Goal: Task Accomplishment & Management: Manage account settings

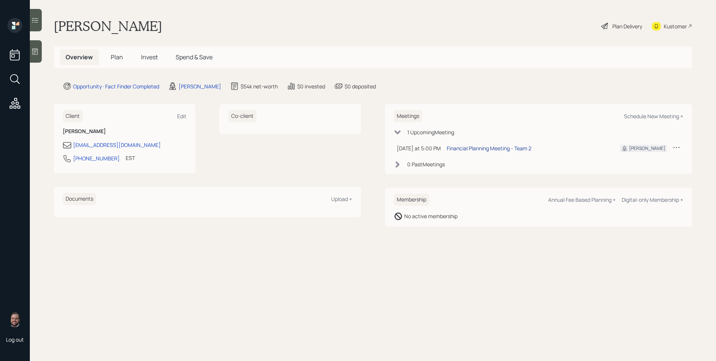
click at [517, 147] on div "Financial Planning Meeting - Team 2" at bounding box center [489, 148] width 85 height 8
click at [32, 51] on icon at bounding box center [34, 51] width 7 height 7
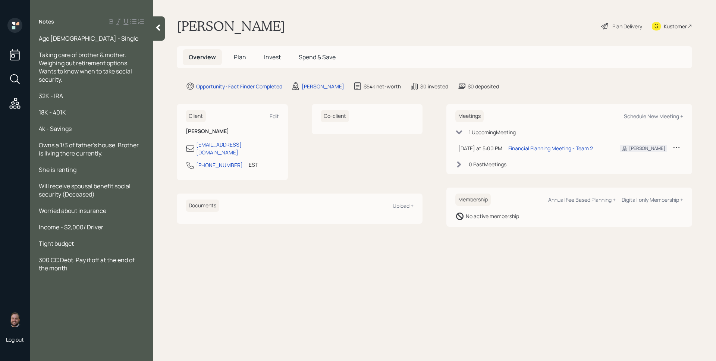
click at [448, 41] on main "Lori Cook Plan Delivery Kustomer Overview Plan Invest Spend & Save Opportunity …" at bounding box center [434, 180] width 563 height 361
click at [598, 106] on div "Meetings Schedule New Meeting + 1 Upcoming Meeting Today at 5:00 PM Monday, Sep…" at bounding box center [569, 139] width 246 height 70
click at [234, 55] on span "Plan" at bounding box center [240, 57] width 12 height 8
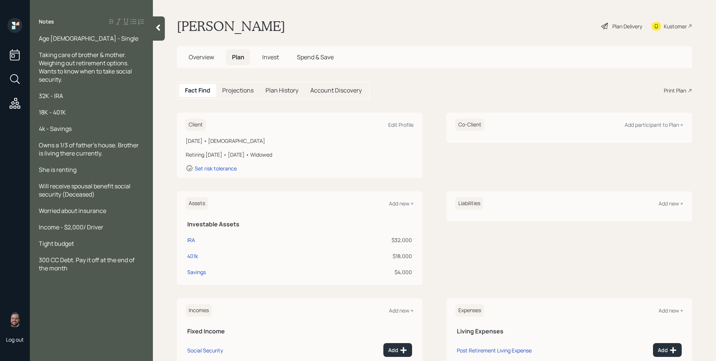
click at [421, 94] on div "Fact Find Projections Plan History Account Discovery Print Plan" at bounding box center [434, 91] width 515 height 18
click at [401, 125] on div "Edit Profile" at bounding box center [400, 124] width 25 height 7
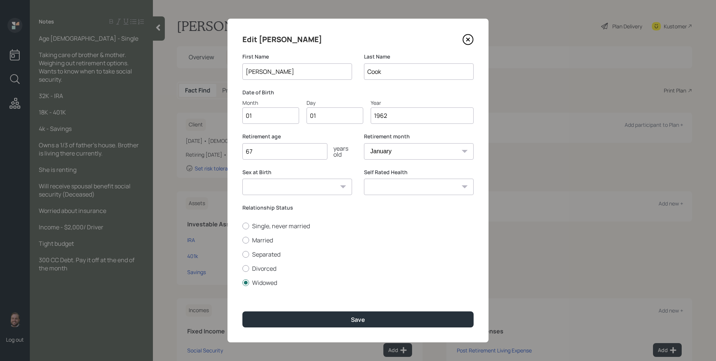
click at [275, 117] on input "01" at bounding box center [270, 115] width 57 height 16
type input "07"
type input "0"
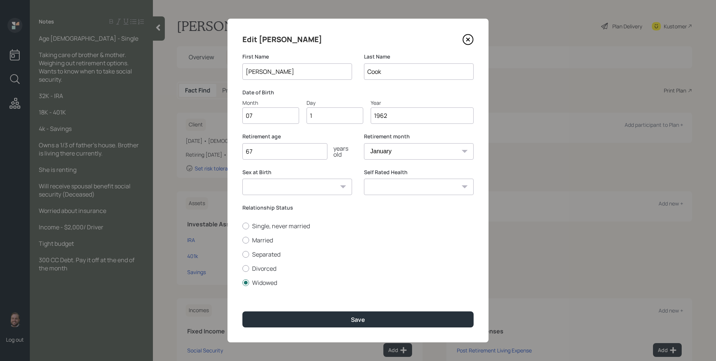
type input "15"
click at [414, 144] on select "January February March April May June July August September October November De…" at bounding box center [419, 151] width 110 height 16
select select "7"
click at [364, 143] on select "January February March April May June July August September October November De…" at bounding box center [419, 151] width 110 height 16
click at [350, 162] on div "Retirement age 67 years old" at bounding box center [297, 151] width 110 height 36
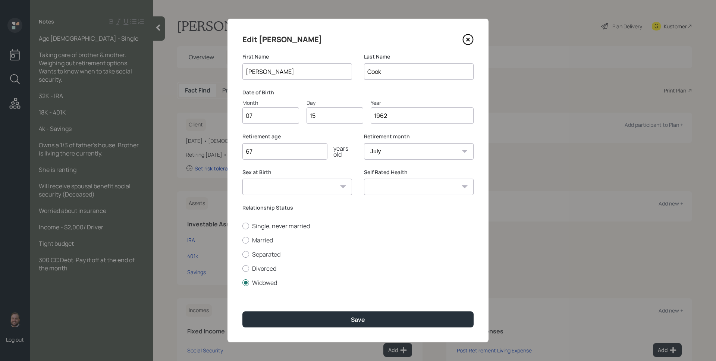
click at [293, 147] on input "67" at bounding box center [284, 151] width 85 height 16
type input "63"
click at [442, 155] on select "January February March April May June July August September October November De…" at bounding box center [419, 151] width 110 height 16
select select "8"
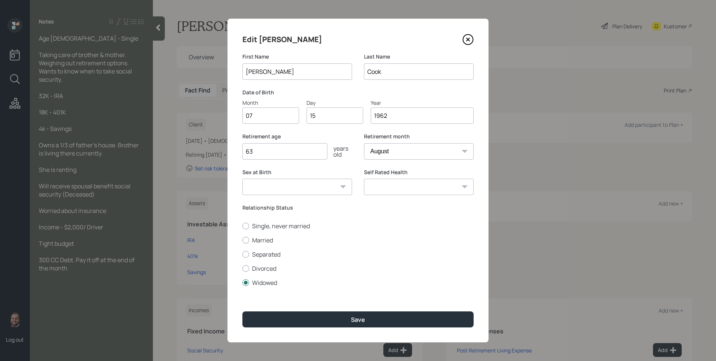
click at [364, 143] on select "January February March April May June July August September October November De…" at bounding box center [419, 151] width 110 height 16
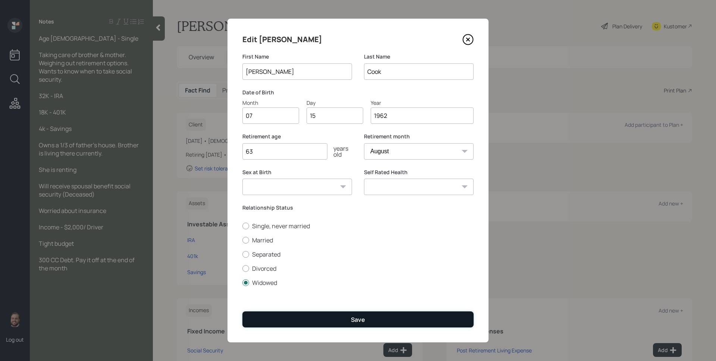
click at [370, 319] on button "Save" at bounding box center [357, 319] width 231 height 16
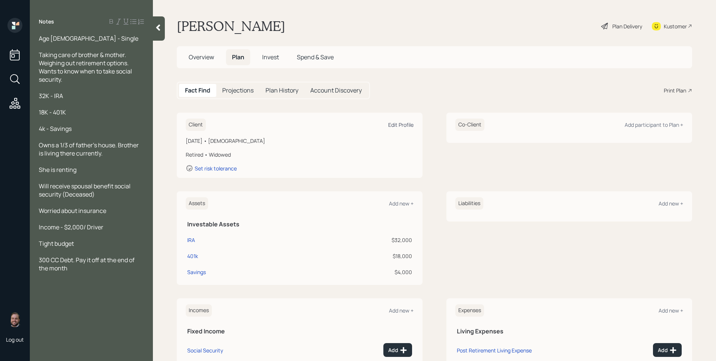
click at [392, 125] on div "Edit Profile" at bounding box center [400, 124] width 25 height 7
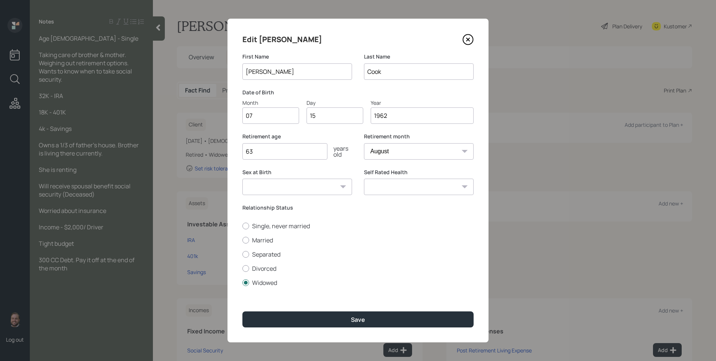
click at [391, 151] on select "January February March April May June July August September October November De…" at bounding box center [419, 151] width 110 height 16
select select "10"
click at [364, 143] on select "January February March April May June July August September October November De…" at bounding box center [419, 151] width 110 height 16
click at [399, 155] on select "January February March April May June July August September October November De…" at bounding box center [419, 151] width 110 height 16
click at [364, 143] on select "January February March April May June July August September October November De…" at bounding box center [419, 151] width 110 height 16
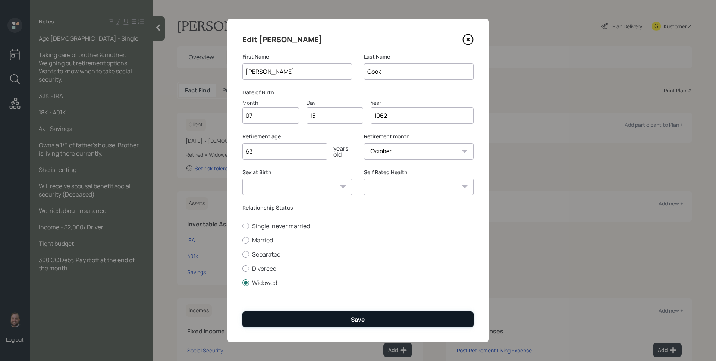
click at [394, 315] on button "Save" at bounding box center [357, 319] width 231 height 16
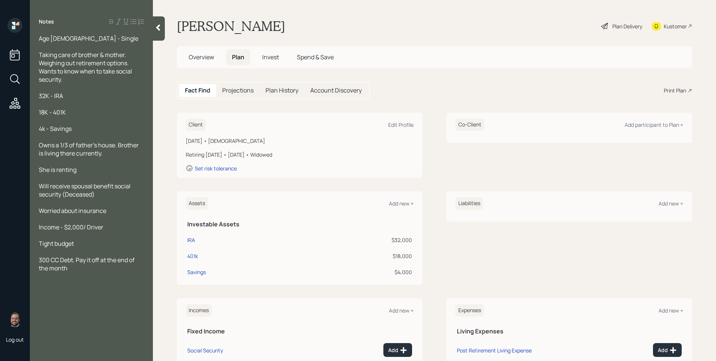
click at [546, 179] on div "Client Edit Profile July 15, 1962 • 63 years old Retiring in 0 years • October …" at bounding box center [434, 269] width 515 height 313
click at [612, 26] on div "Plan Delivery" at bounding box center [627, 26] width 30 height 8
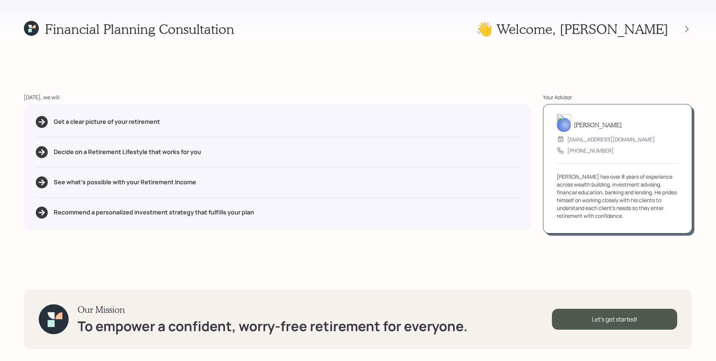
drag, startPoint x: 404, startPoint y: 155, endPoint x: 468, endPoint y: 117, distance: 74.9
click at [404, 155] on div "Decide on a Retirement Lifestyle that works for you" at bounding box center [277, 152] width 483 height 12
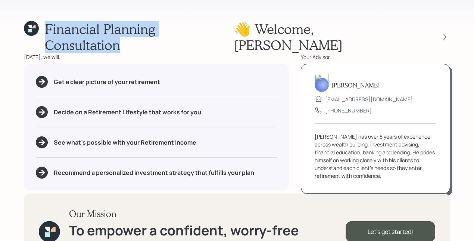
drag, startPoint x: 45, startPoint y: 27, endPoint x: 233, endPoint y: 24, distance: 188.0
click at [233, 24] on div "Financial Planning Consultation 👋 Welcome , Lori" at bounding box center [237, 37] width 426 height 32
click at [251, 36] on div "Financial Planning Consultation 👋 Welcome , Lori" at bounding box center [237, 37] width 426 height 32
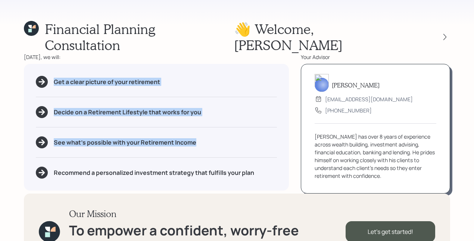
drag, startPoint x: 44, startPoint y: 65, endPoint x: 112, endPoint y: 129, distance: 93.4
click at [116, 131] on div "Get a clear picture of your retirement Decide on a Retirement Lifestyle that wo…" at bounding box center [156, 127] width 265 height 126
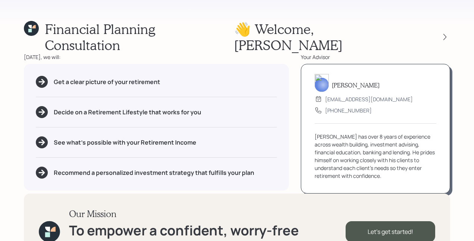
click at [91, 76] on div "Get a clear picture of your retirement" at bounding box center [156, 82] width 241 height 12
drag, startPoint x: 55, startPoint y: 126, endPoint x: 195, endPoint y: 131, distance: 139.9
click at [194, 136] on div "See what's possible with your Retirement Income" at bounding box center [156, 142] width 241 height 12
click at [209, 136] on div "See what's possible with your Retirement Income" at bounding box center [156, 142] width 241 height 12
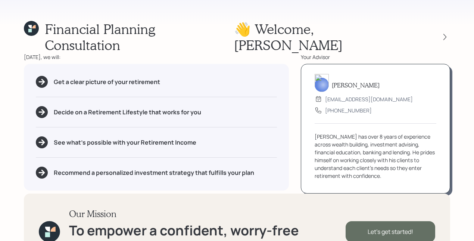
click at [404, 221] on div "Let's get started!" at bounding box center [390, 231] width 90 height 21
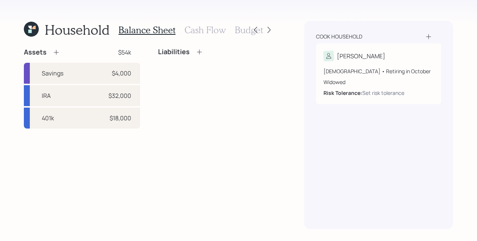
click at [251, 107] on div "Liabilities" at bounding box center [216, 88] width 116 height 81
click at [111, 116] on div "$18,000" at bounding box center [121, 117] width 22 height 9
select select "company_sponsored"
select select "balanced"
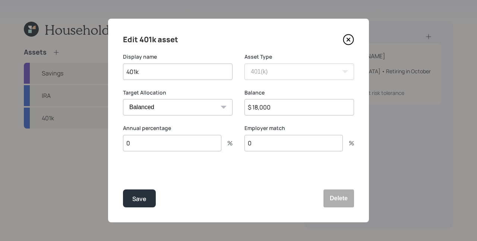
click at [140, 140] on input "0" at bounding box center [172, 143] width 98 height 16
click at [140, 141] on input "0" at bounding box center [172, 143] width 98 height 16
click at [138, 142] on input "0" at bounding box center [172, 143] width 98 height 16
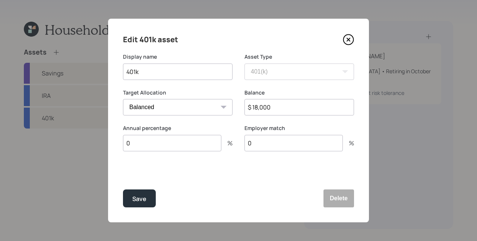
click at [128, 73] on input "401k" at bounding box center [178, 71] width 110 height 16
type input "Former 401k"
click at [147, 198] on button "Save" at bounding box center [139, 198] width 33 height 18
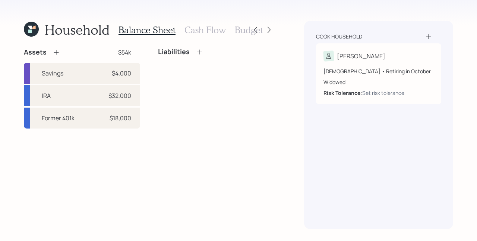
click at [206, 148] on div "Assets $54k Savings $4,000 IRA $32,000 Former 401k $18,000 Liabilities" at bounding box center [149, 138] width 251 height 181
click at [151, 151] on div "Assets $54k Savings $4,000 IRA $32,000 Former 401k $18,000 Liabilities" at bounding box center [149, 138] width 251 height 181
click at [158, 111] on div "Liabilities" at bounding box center [216, 88] width 116 height 81
click at [200, 51] on icon at bounding box center [199, 51] width 7 height 7
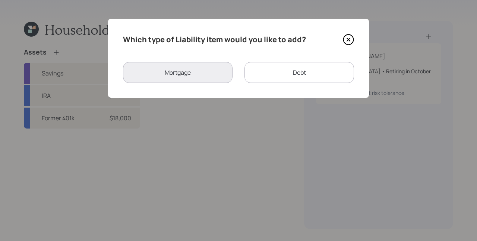
click at [283, 76] on div "Debt" at bounding box center [300, 72] width 110 height 21
select select "credit_card"
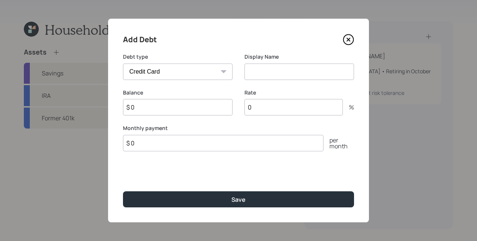
click at [175, 73] on select "Car Credit Card Medical Student Other" at bounding box center [178, 71] width 110 height 16
click at [123, 63] on select "Car Credit Card Medical Student Other" at bounding box center [178, 71] width 110 height 16
click at [262, 66] on input at bounding box center [300, 71] width 110 height 16
type input "Credit Card"
click at [183, 109] on input "$ 0" at bounding box center [178, 107] width 110 height 16
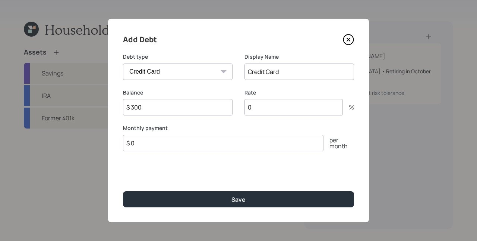
type input "$ 300"
click at [123, 191] on button "Save" at bounding box center [238, 199] width 231 height 16
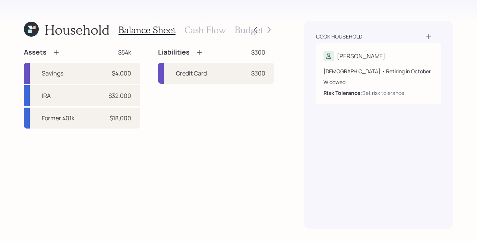
click at [201, 28] on h3 "Cash Flow" at bounding box center [205, 30] width 41 height 11
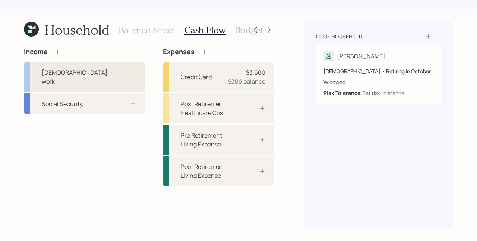
click at [118, 74] on div at bounding box center [125, 77] width 22 height 6
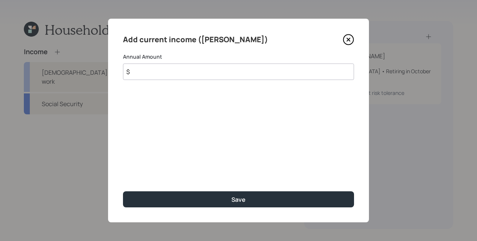
click at [169, 73] on input "$" at bounding box center [238, 71] width 231 height 16
click at [245, 119] on div "Add current income (Lori) Annual Amount $ 34,840 Save" at bounding box center [238, 120] width 261 height 203
click at [151, 73] on input "$ 34,840" at bounding box center [238, 71] width 231 height 16
type input "$ 32,000"
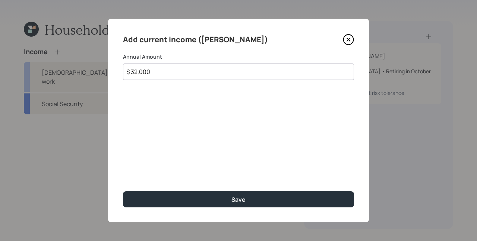
click at [196, 91] on div "Add current income (Lori) Annual Amount $ 32,000 Save" at bounding box center [238, 120] width 261 height 203
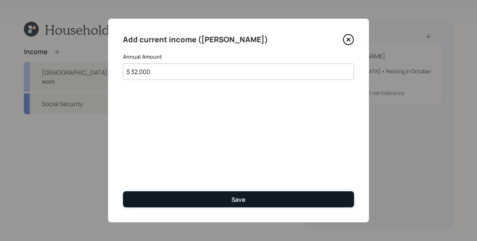
click at [247, 194] on button "Save" at bounding box center [238, 199] width 231 height 16
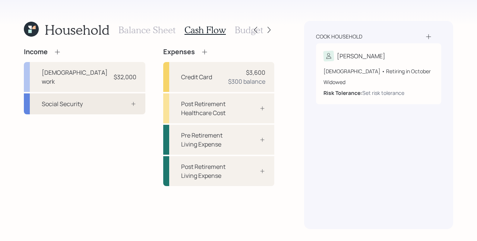
click at [104, 93] on div "Social Security" at bounding box center [85, 103] width 122 height 21
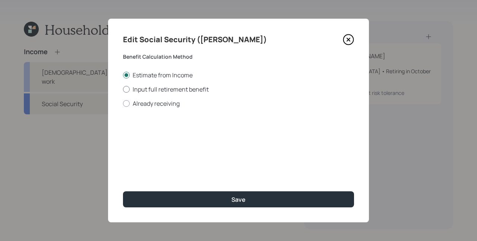
click at [166, 87] on label "Input full retirement benefit" at bounding box center [238, 89] width 231 height 8
click at [123, 89] on input "Input full retirement benefit" at bounding box center [123, 89] width 0 height 0
radio input "true"
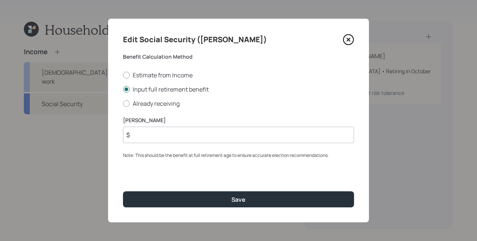
click at [153, 131] on input "$" at bounding box center [238, 134] width 231 height 16
type input "$ 2,942"
click at [192, 169] on div "Edit Social Security (Lori) Benefit Calculation Method Estimate from Income Inp…" at bounding box center [238, 120] width 261 height 203
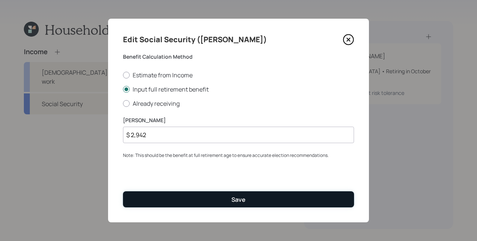
click at [254, 201] on button "Save" at bounding box center [238, 199] width 231 height 16
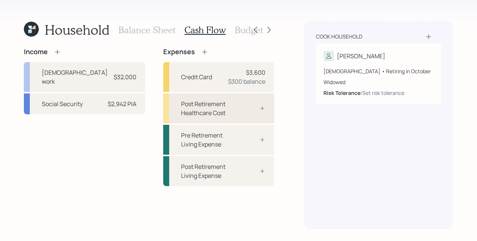
click at [243, 100] on div "Post Retirement Healthcare Cost" at bounding box center [218, 108] width 111 height 30
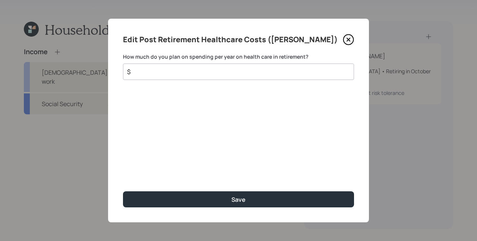
click at [251, 71] on input "$" at bounding box center [235, 71] width 219 height 9
click at [250, 71] on input "$" at bounding box center [235, 71] width 219 height 9
type input "$ 3,500"
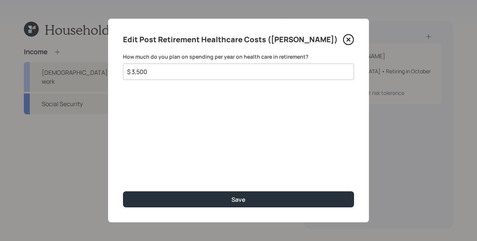
click at [123, 191] on button "Save" at bounding box center [238, 199] width 231 height 16
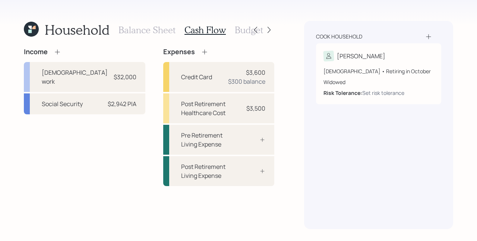
click at [201, 53] on icon at bounding box center [204, 51] width 7 height 7
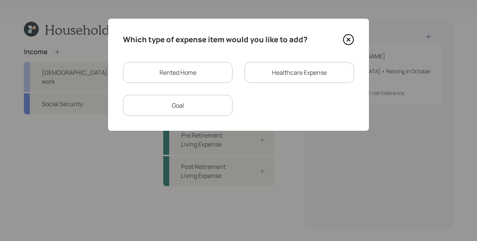
click at [309, 73] on div "Healthcare Expense" at bounding box center [300, 72] width 110 height 21
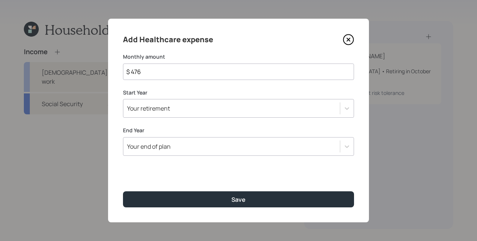
click at [190, 72] on input "$ 476" at bounding box center [238, 71] width 231 height 16
click at [201, 73] on input "$ 476" at bounding box center [238, 71] width 231 height 16
click at [202, 73] on input "$ 476" at bounding box center [238, 71] width 231 height 16
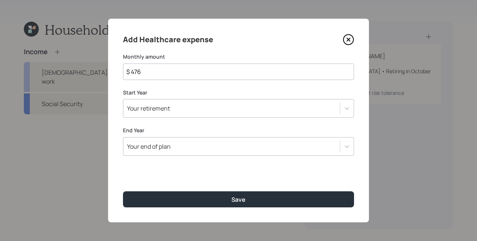
click at [202, 73] on input "$ 476" at bounding box center [238, 71] width 231 height 16
type input "$ 200"
click at [176, 149] on div "Your end of plan" at bounding box center [231, 146] width 217 height 13
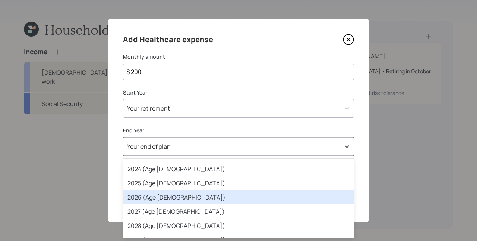
scroll to position [56, 0]
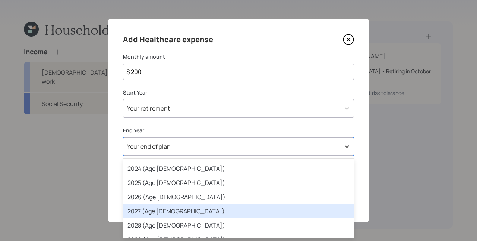
click at [158, 212] on div "2027 (Age 65)" at bounding box center [238, 211] width 231 height 14
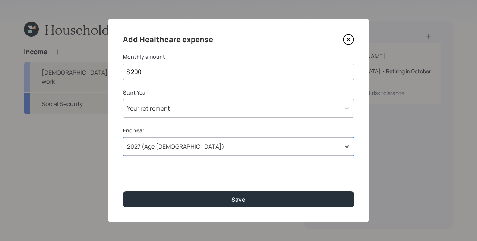
click at [197, 183] on div "Add Healthcare expense Monthly amount $ 200 Start Year Your retirement End Year…" at bounding box center [238, 120] width 261 height 203
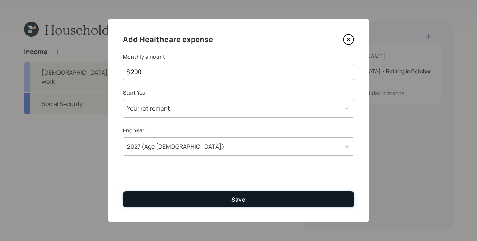
click at [214, 201] on button "Save" at bounding box center [238, 199] width 231 height 16
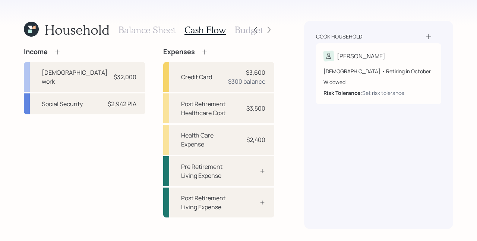
click at [313, 151] on div "Cook household Lori 63 years old • Retiring in October Widowed Risk Tolerance: …" at bounding box center [378, 125] width 149 height 208
click at [240, 27] on h3 "Budget" at bounding box center [249, 30] width 28 height 11
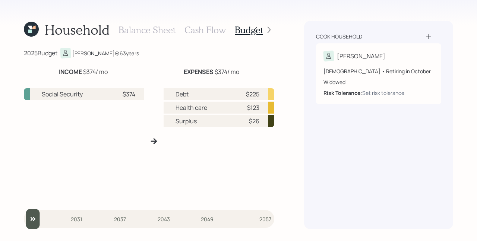
click at [210, 33] on h3 "Cash Flow" at bounding box center [205, 30] width 41 height 11
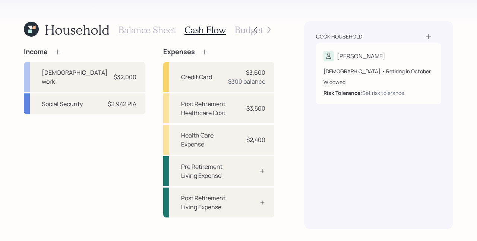
click at [242, 29] on h3 "Budget" at bounding box center [249, 30] width 28 height 11
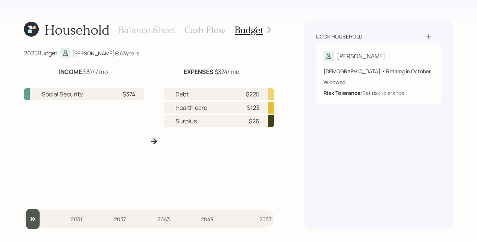
click at [197, 28] on h3 "Cash Flow" at bounding box center [205, 30] width 41 height 11
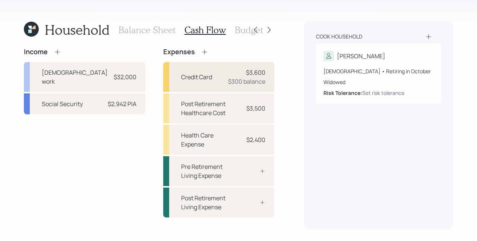
click at [263, 68] on div "$3,600" at bounding box center [255, 72] width 19 height 9
select select "credit_card"
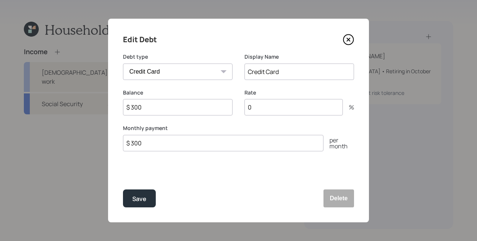
click at [346, 40] on icon at bounding box center [348, 39] width 11 height 11
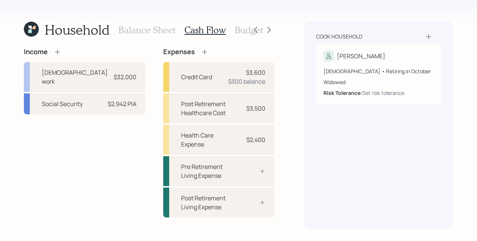
click at [62, 49] on div "Income" at bounding box center [85, 52] width 122 height 8
click at [61, 50] on icon at bounding box center [57, 51] width 7 height 7
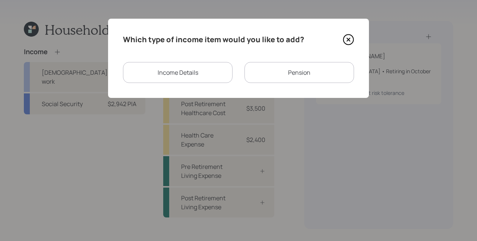
click at [198, 77] on div "Income Details" at bounding box center [178, 72] width 110 height 21
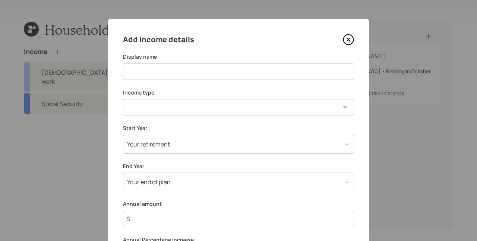
click at [178, 67] on input at bounding box center [238, 71] width 231 height 16
type input "Income"
click at [173, 103] on select "Full-time work Part-time work Self employment Other" at bounding box center [238, 107] width 231 height 16
select select "other"
click at [123, 99] on select "Full-time work Part-time work Self employment Other" at bounding box center [238, 107] width 231 height 16
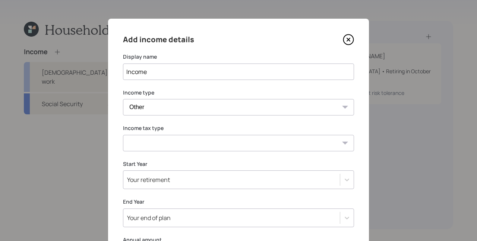
click at [163, 136] on select "Tax-free Earned Self Employment Alimony Royalties Pension / Annuity Interest Di…" at bounding box center [238, 143] width 231 height 16
select select "earned"
click at [123, 135] on select "Tax-free Earned Self Employment Alimony Royalties Pension / Annuity Interest Di…" at bounding box center [238, 143] width 231 height 16
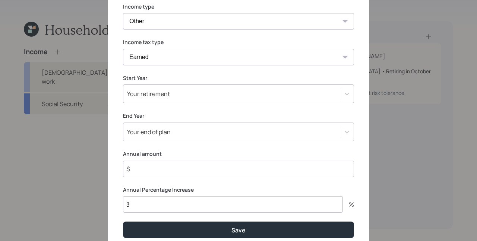
scroll to position [104, 0]
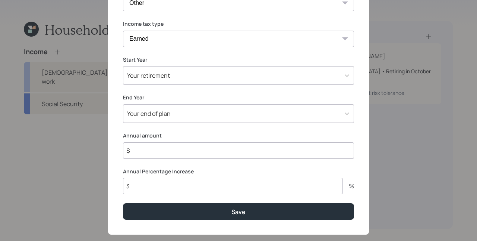
click at [170, 123] on div "Your end of plan" at bounding box center [238, 113] width 231 height 19
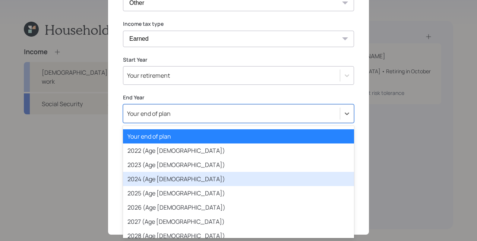
scroll to position [13, 0]
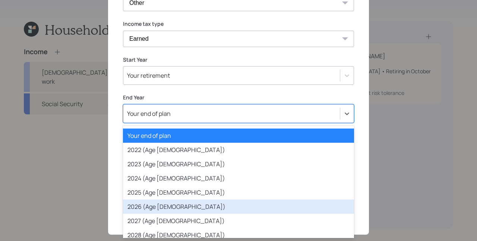
click at [152, 197] on div "2025 (Age [DEMOGRAPHIC_DATA])" at bounding box center [238, 192] width 231 height 14
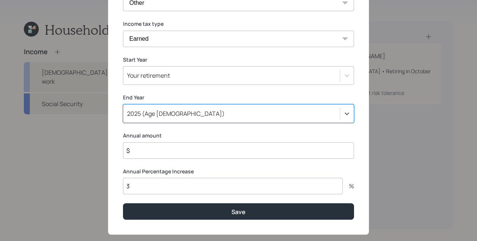
click at [166, 76] on div "Your retirement" at bounding box center [148, 75] width 43 height 8
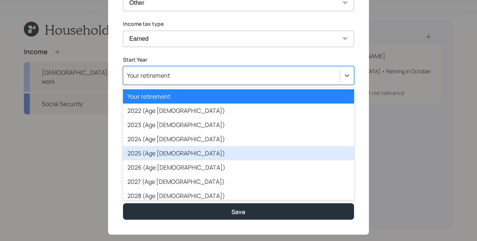
click at [154, 156] on div "2025 (Age [DEMOGRAPHIC_DATA])" at bounding box center [238, 153] width 231 height 14
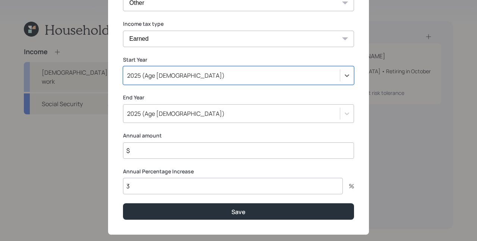
click at [201, 153] on input "$" at bounding box center [238, 150] width 231 height 16
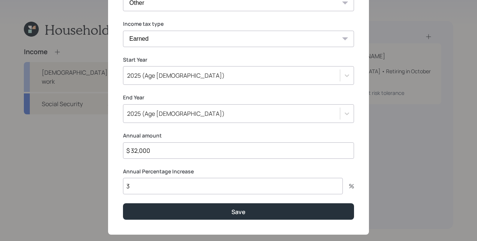
type input "$ 32,000"
click at [123, 203] on button "Save" at bounding box center [238, 211] width 231 height 16
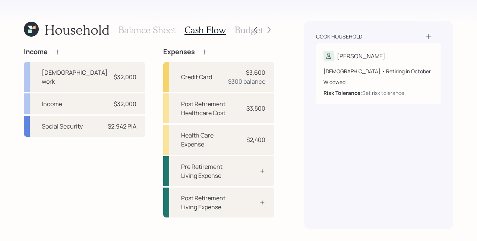
click at [239, 32] on h3 "Budget" at bounding box center [249, 30] width 28 height 11
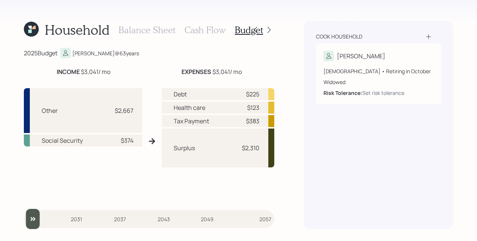
click at [216, 29] on h3 "Cash Flow" at bounding box center [205, 30] width 41 height 11
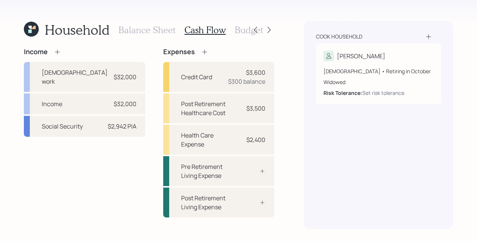
click at [201, 51] on icon at bounding box center [204, 51] width 7 height 7
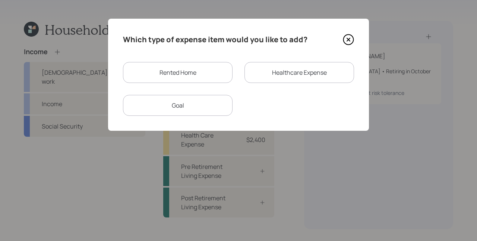
click at [188, 75] on div "Rented Home" at bounding box center [178, 72] width 110 height 21
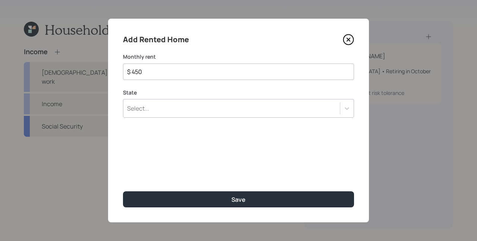
type input "$ 450"
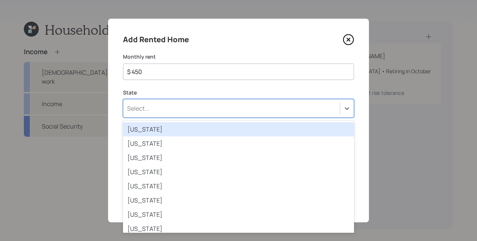
click at [188, 107] on div "Select..." at bounding box center [231, 108] width 217 height 13
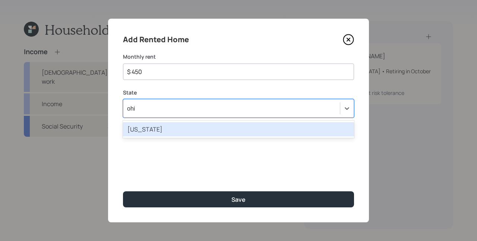
type input "ohio"
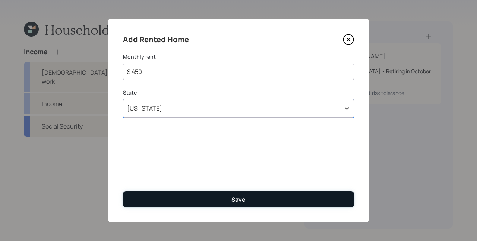
click at [261, 206] on button "Save" at bounding box center [238, 199] width 231 height 16
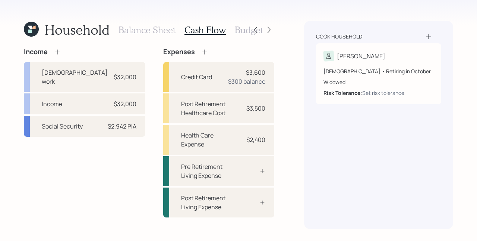
click at [303, 192] on div "Household Balance Sheet Cash Flow Budget Income Full-time work $32,000 Income $…" at bounding box center [238, 120] width 477 height 241
click at [241, 34] on h3 "Budget" at bounding box center [249, 30] width 28 height 11
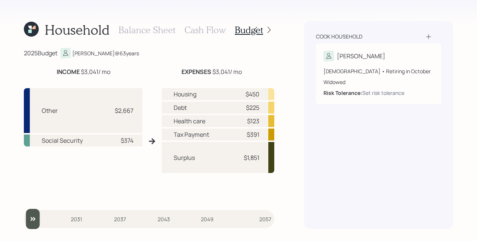
click at [208, 31] on h3 "Cash Flow" at bounding box center [205, 30] width 41 height 11
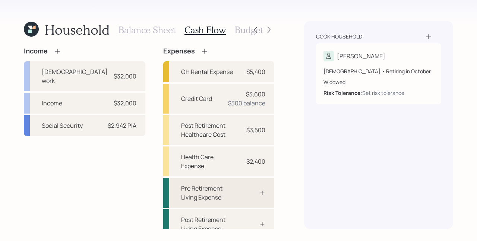
scroll to position [1, 0]
click at [239, 31] on h3 "Budget" at bounding box center [249, 30] width 28 height 11
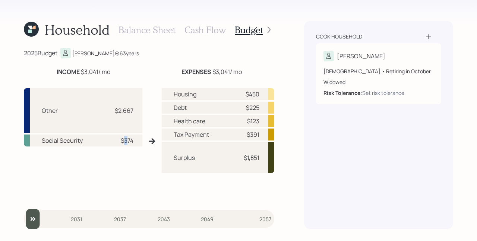
drag, startPoint x: 123, startPoint y: 141, endPoint x: 128, endPoint y: 141, distance: 4.5
click at [128, 141] on div "$374" at bounding box center [127, 140] width 13 height 9
click at [137, 161] on div "Other $2,667 Social Security $374" at bounding box center [83, 144] width 119 height 112
click at [207, 30] on h3 "Cash Flow" at bounding box center [205, 30] width 41 height 11
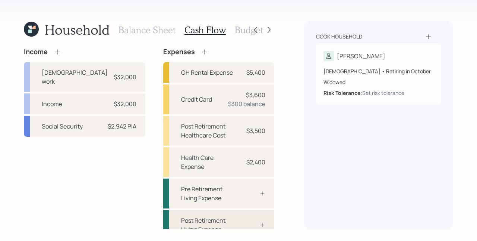
click at [238, 211] on div "Post Retirement Living Expense" at bounding box center [218, 225] width 111 height 30
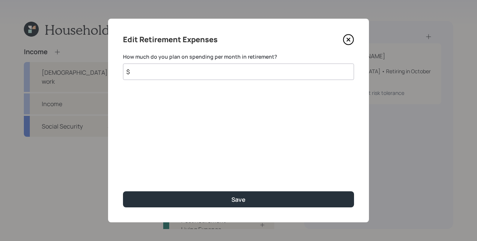
click at [183, 73] on input "$" at bounding box center [238, 71] width 231 height 16
type input "$ 1,400"
click at [123, 191] on button "Save" at bounding box center [238, 199] width 231 height 16
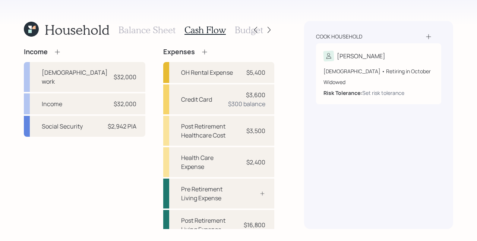
click at [239, 34] on h3 "Budget" at bounding box center [249, 30] width 28 height 11
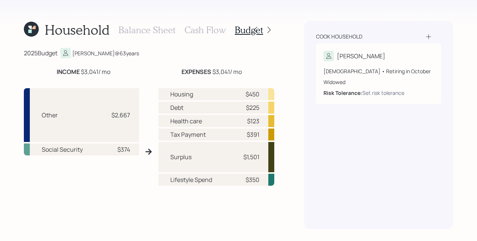
click at [210, 34] on h3 "Cash Flow" at bounding box center [205, 30] width 41 height 11
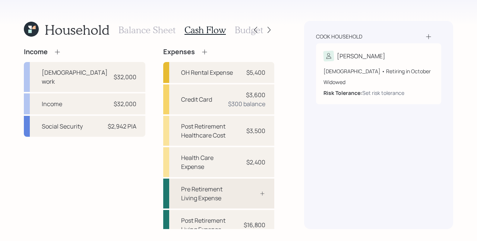
click at [239, 188] on div "Pre Retirement Living Expense" at bounding box center [218, 193] width 111 height 30
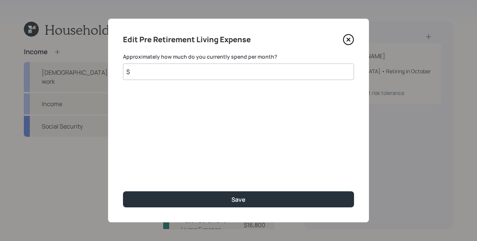
click at [209, 73] on input "$" at bounding box center [238, 71] width 231 height 16
type input "$ 1,400"
click at [123, 191] on button "Save" at bounding box center [238, 199] width 231 height 16
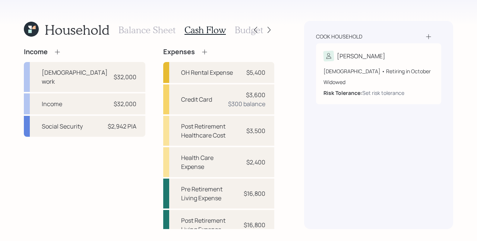
click at [245, 28] on h3 "Budget" at bounding box center [249, 30] width 28 height 11
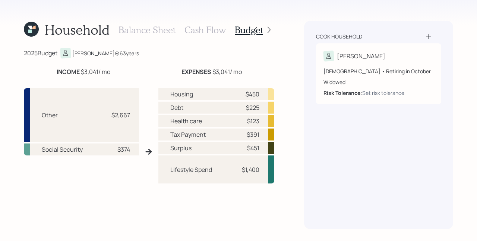
click at [206, 29] on h3 "Cash Flow" at bounding box center [205, 30] width 41 height 11
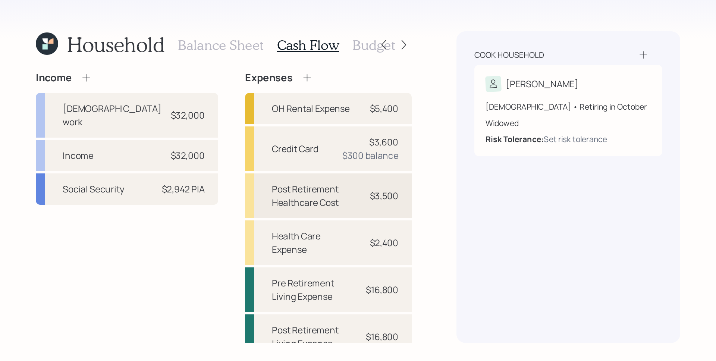
scroll to position [1, 0]
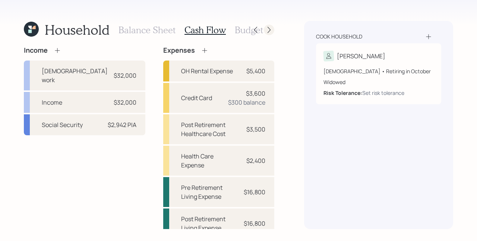
click at [271, 29] on icon at bounding box center [269, 29] width 7 height 7
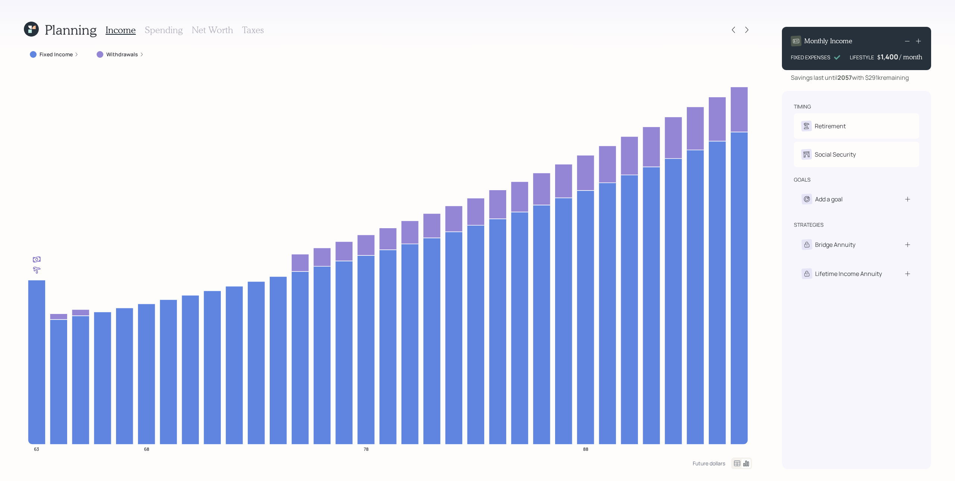
click at [78, 54] on icon at bounding box center [76, 54] width 4 height 4
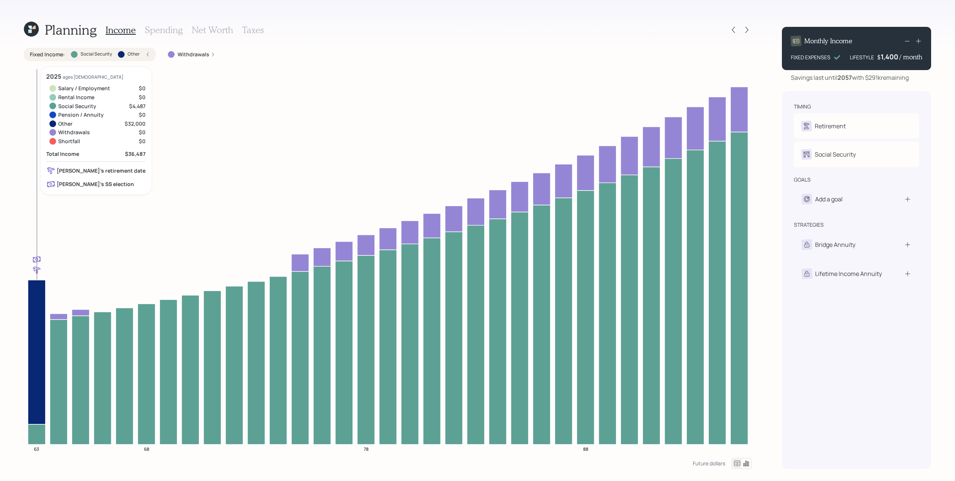
click at [34, 240] on icon at bounding box center [37, 352] width 18 height 144
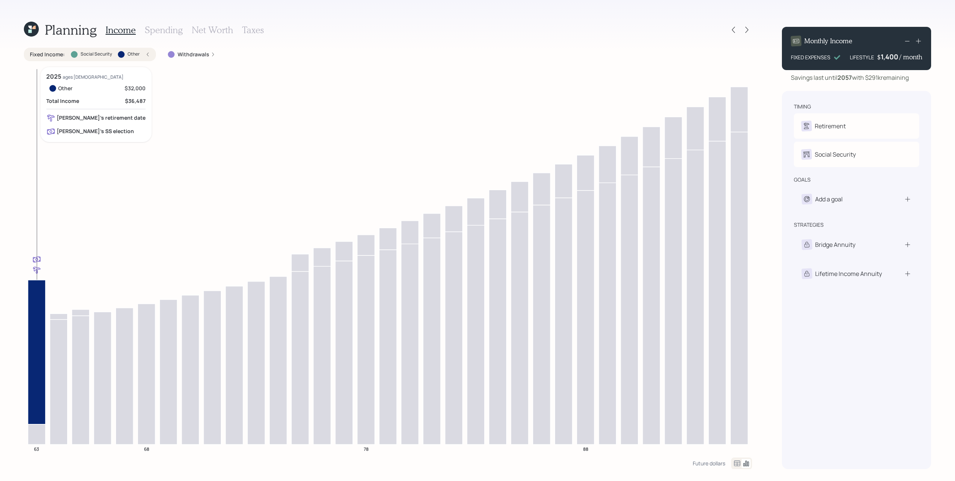
click at [34, 240] on icon at bounding box center [37, 352] width 18 height 144
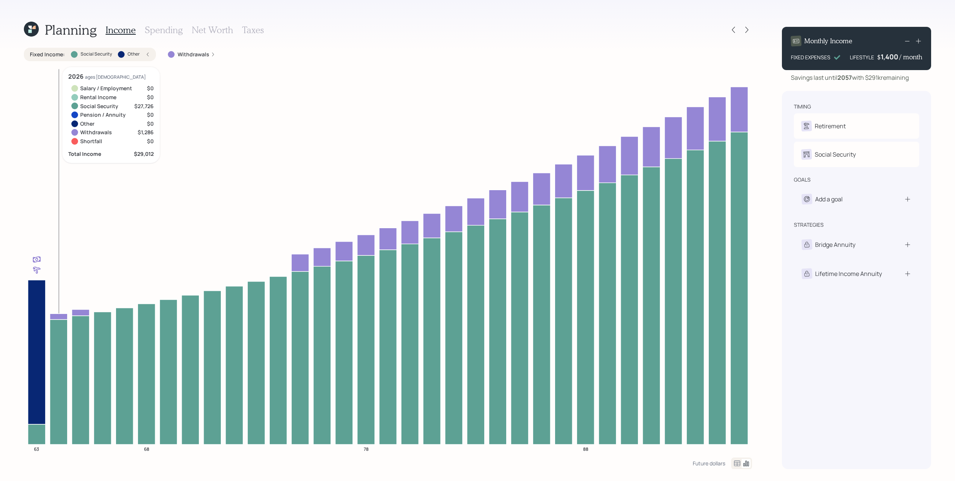
click at [58, 240] on icon at bounding box center [59, 381] width 18 height 125
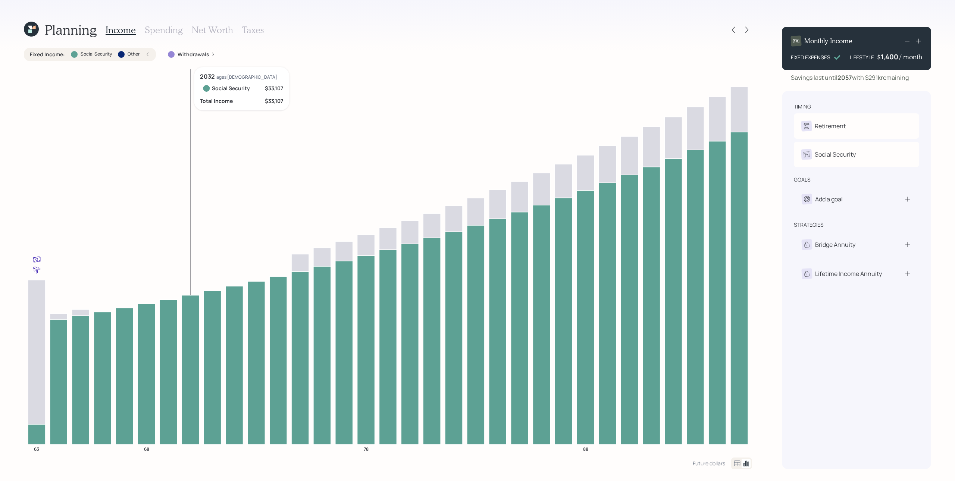
click at [188, 240] on icon at bounding box center [191, 369] width 18 height 149
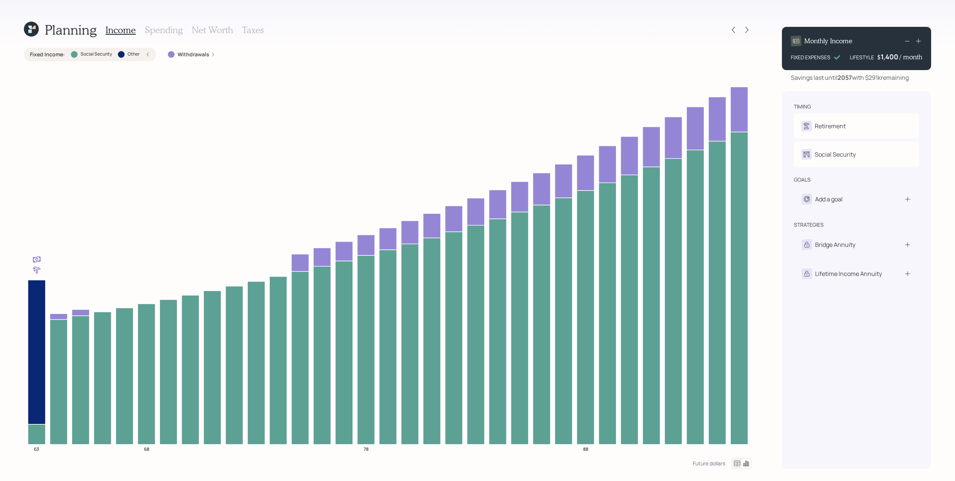
click at [106, 54] on label "Social Security" at bounding box center [96, 54] width 31 height 6
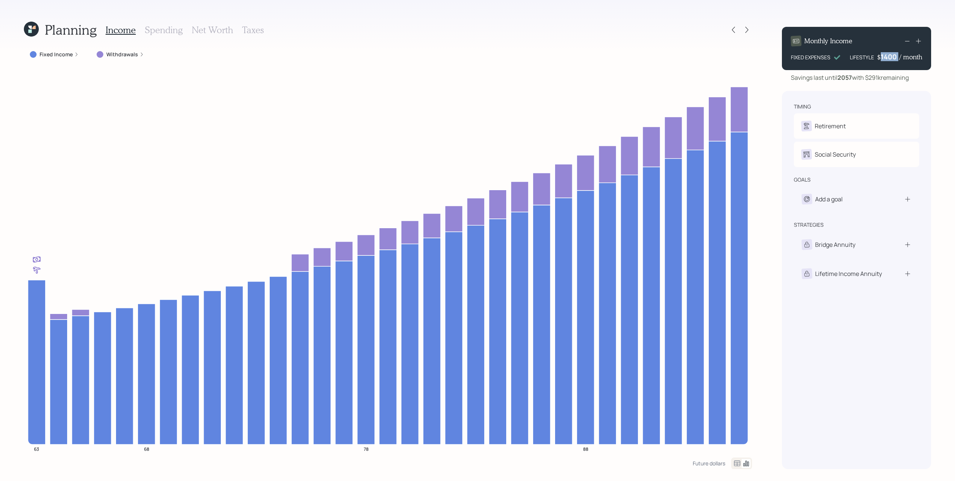
drag, startPoint x: 899, startPoint y: 56, endPoint x: 868, endPoint y: 50, distance: 31.5
click at [477, 50] on div "Monthly Income FIXED EXPENSES LIFESTYLE $ 1400 / month" at bounding box center [856, 48] width 149 height 43
click at [477, 56] on div "1400" at bounding box center [890, 56] width 19 height 9
click at [477, 73] on div "Planning Income Spending Net Worth Taxes Fixed Income Withdrawals 63 68 78 88 F…" at bounding box center [477, 240] width 955 height 481
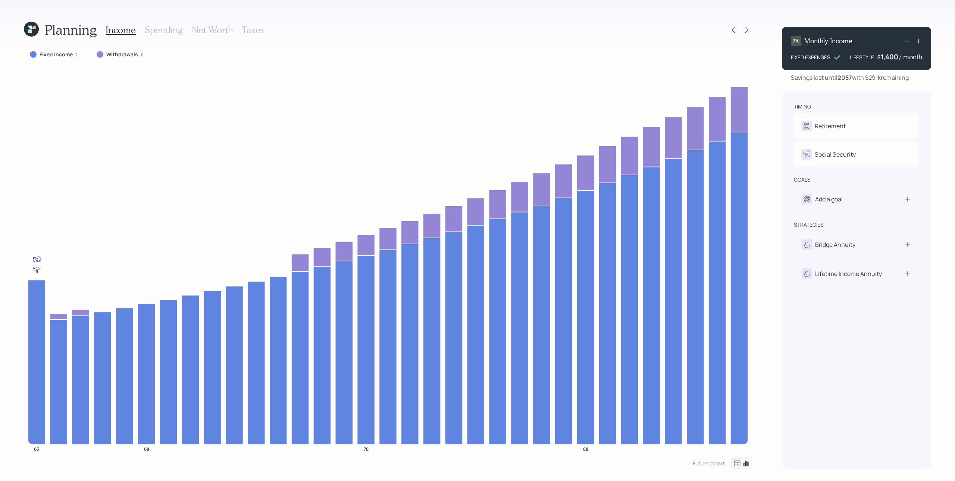
click at [477, 40] on icon at bounding box center [917, 40] width 7 height 7
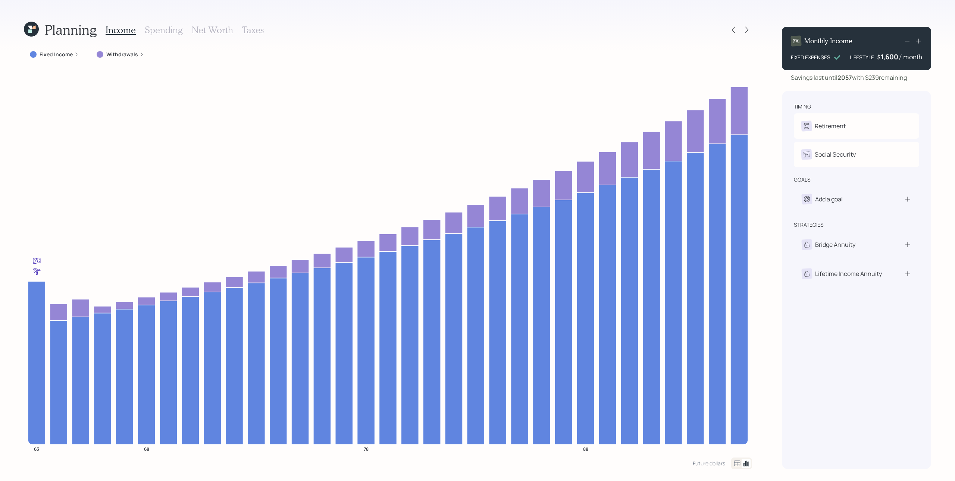
click at [477, 39] on icon at bounding box center [917, 40] width 7 height 7
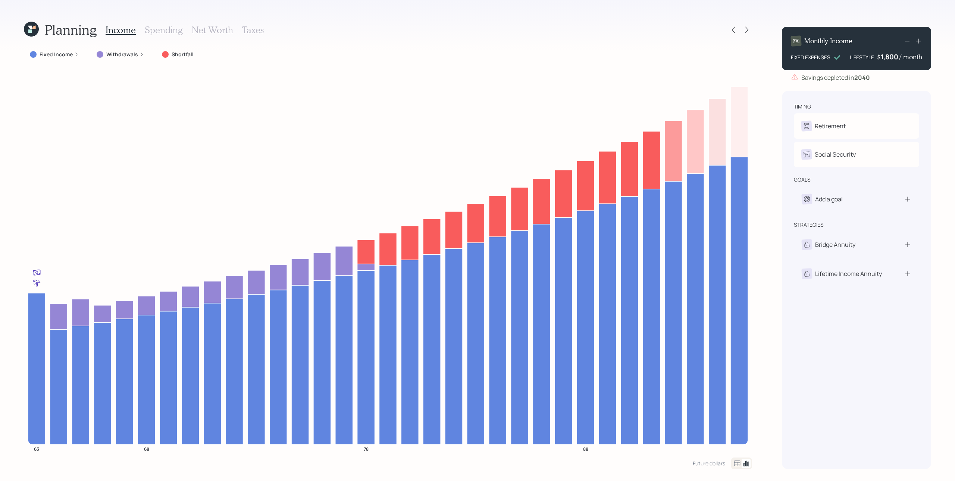
click at [477, 40] on icon at bounding box center [907, 41] width 9 height 9
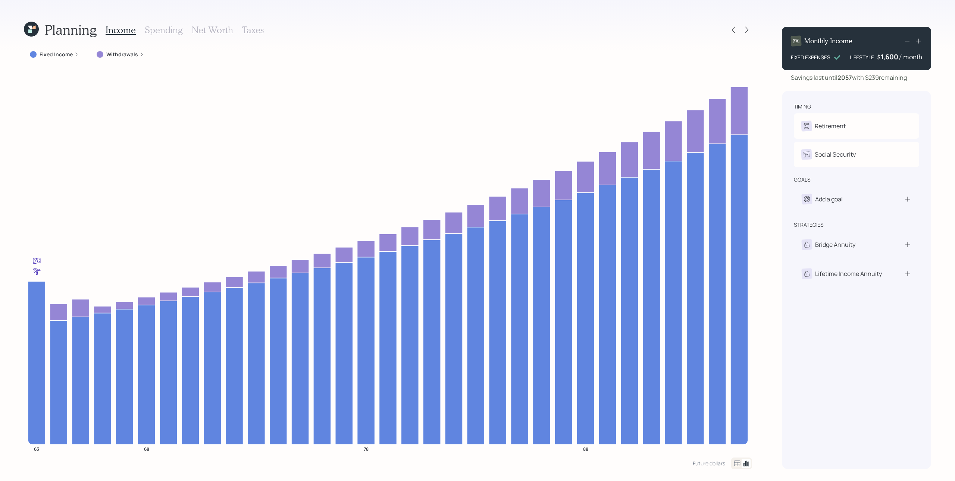
click at [477, 42] on icon at bounding box center [907, 41] width 9 height 9
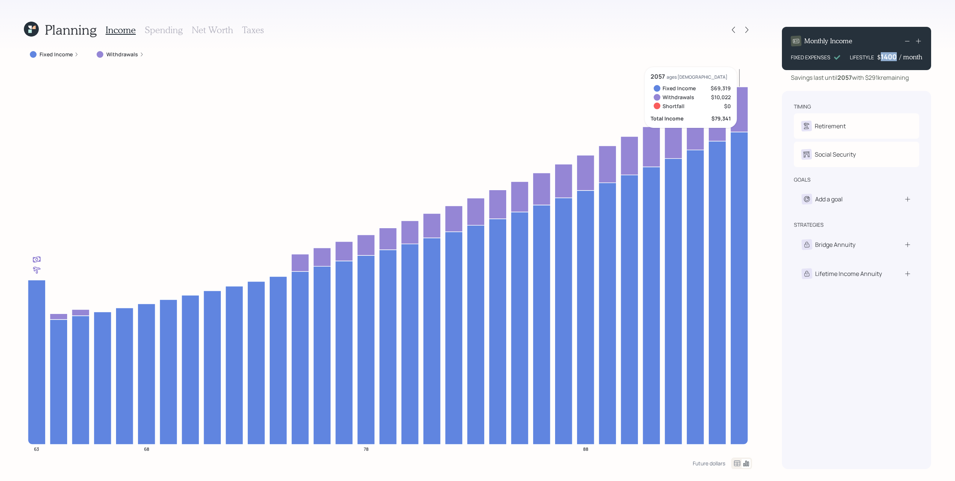
drag, startPoint x: 880, startPoint y: 58, endPoint x: 898, endPoint y: 59, distance: 17.9
click at [477, 59] on div "1400" at bounding box center [890, 56] width 19 height 9
click at [477, 76] on div "Savings last until [DATE] with $291k remaining" at bounding box center [850, 77] width 118 height 9
drag, startPoint x: 880, startPoint y: 57, endPoint x: 903, endPoint y: 59, distance: 23.6
click at [477, 59] on div "$ 1400 / month" at bounding box center [899, 56] width 45 height 9
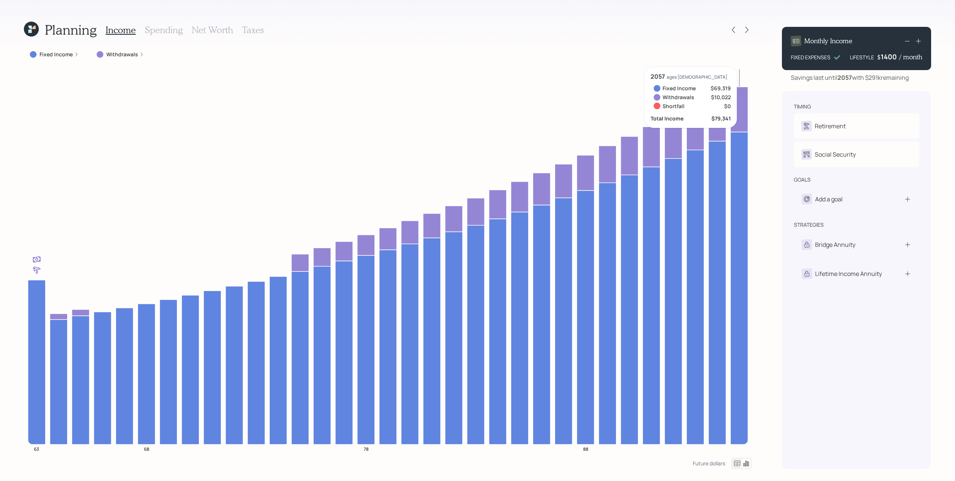
click at [477, 73] on div "Savings last until [DATE] with $291k remaining" at bounding box center [850, 77] width 118 height 9
click at [477, 42] on icon at bounding box center [918, 41] width 5 height 5
click at [477, 39] on icon at bounding box center [907, 41] width 9 height 9
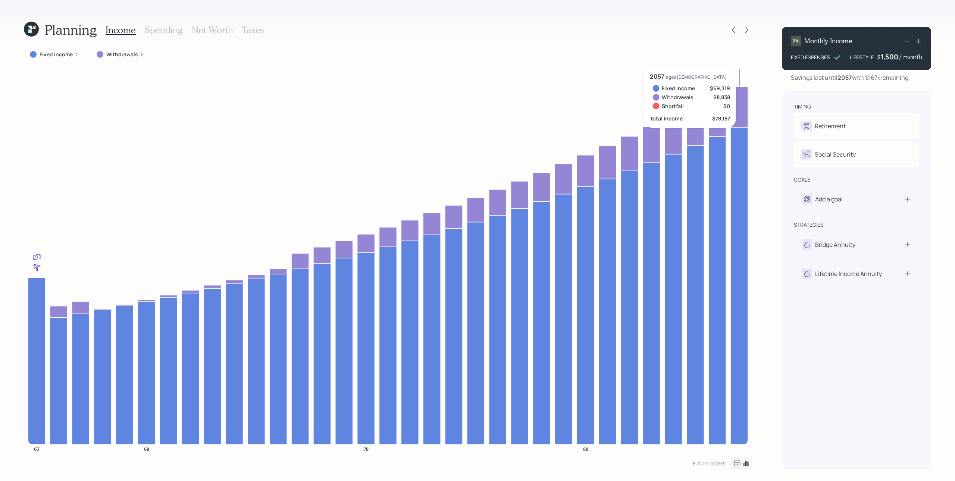
click at [477, 39] on icon at bounding box center [917, 40] width 7 height 7
click at [477, 39] on icon at bounding box center [907, 41] width 9 height 9
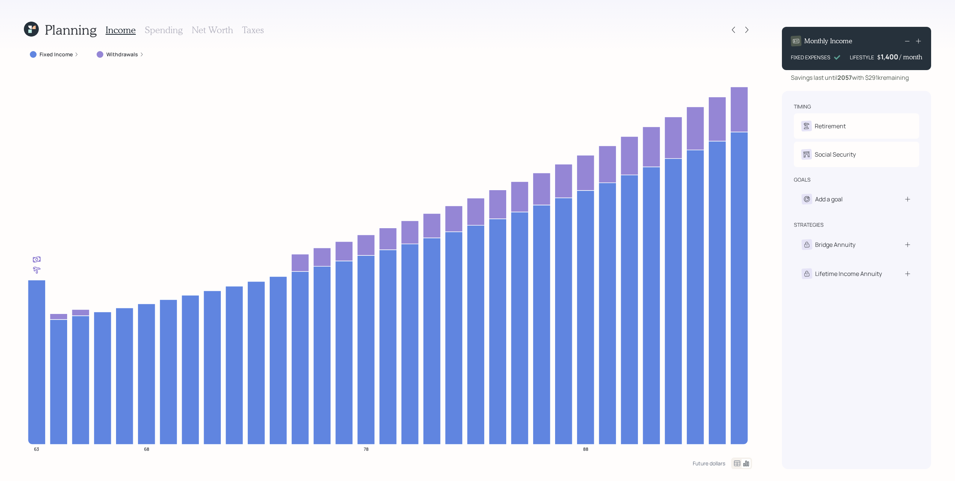
click at [70, 54] on label "Fixed Income" at bounding box center [56, 54] width 33 height 7
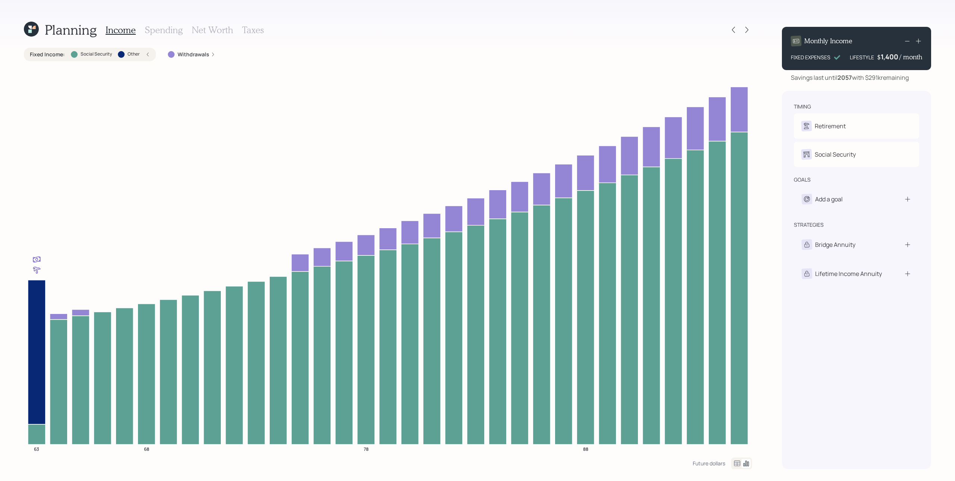
click at [143, 54] on div "Fixed Income : Social Security Other" at bounding box center [90, 54] width 120 height 7
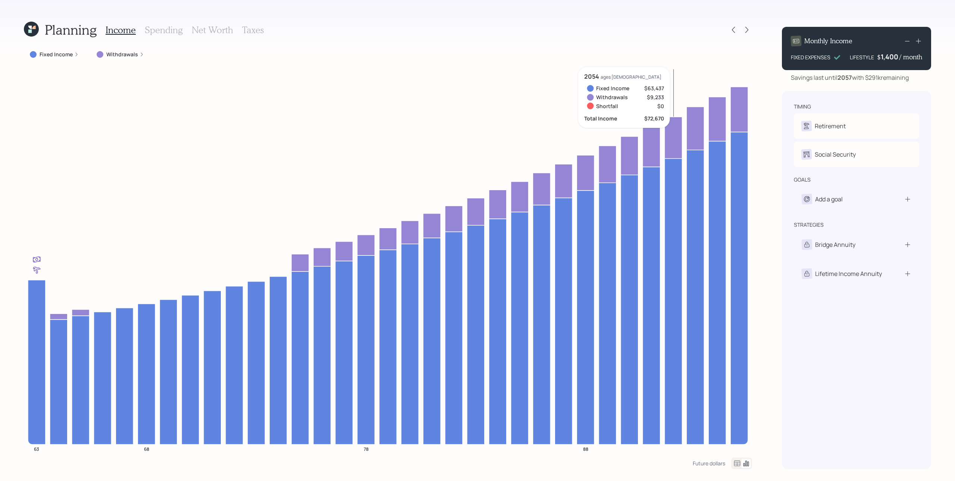
click at [477, 240] on div "timing Retirement L Retire at 63y 10m Social Security L Electing at retirement …" at bounding box center [856, 280] width 149 height 378
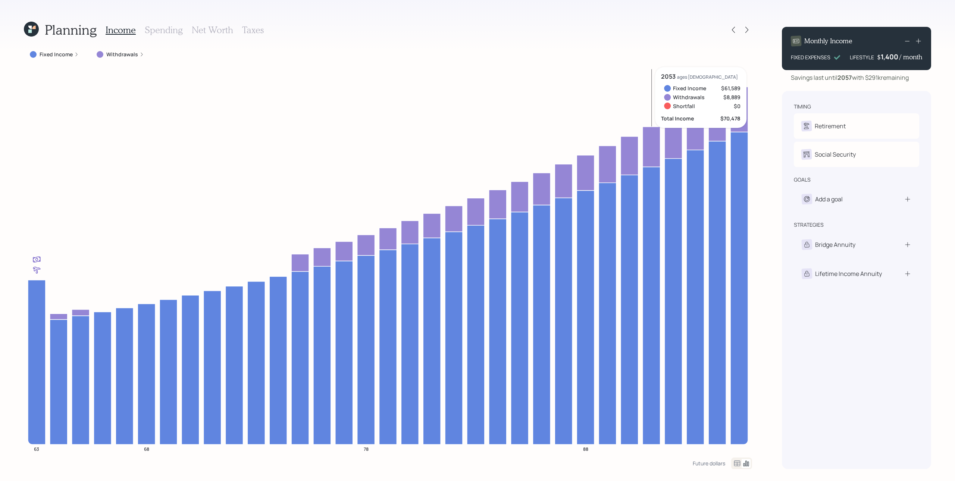
click at [253, 31] on h3 "Taxes" at bounding box center [253, 30] width 22 height 11
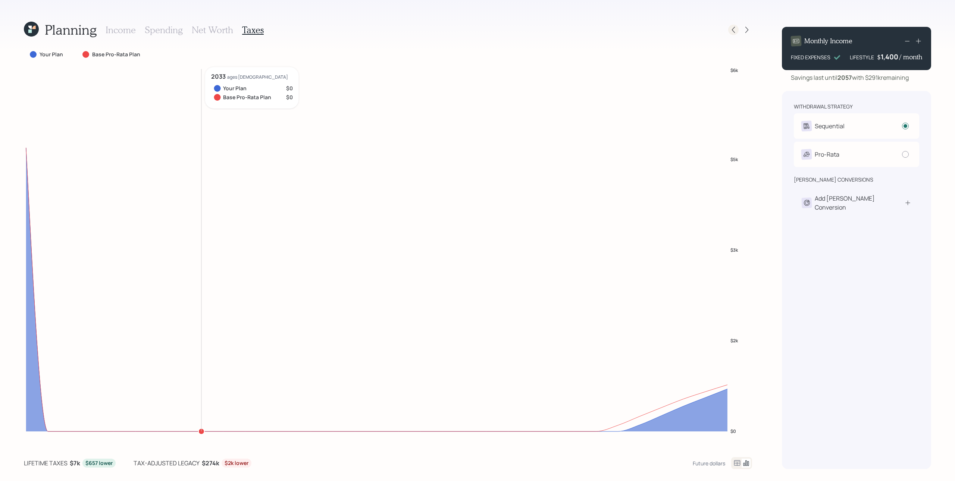
click at [477, 28] on icon at bounding box center [732, 29] width 7 height 7
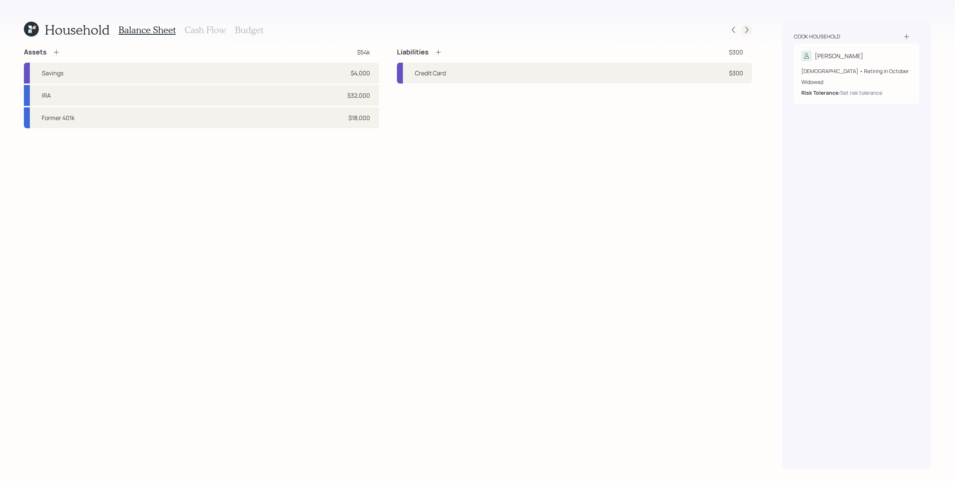
click at [477, 29] on icon at bounding box center [746, 29] width 7 height 7
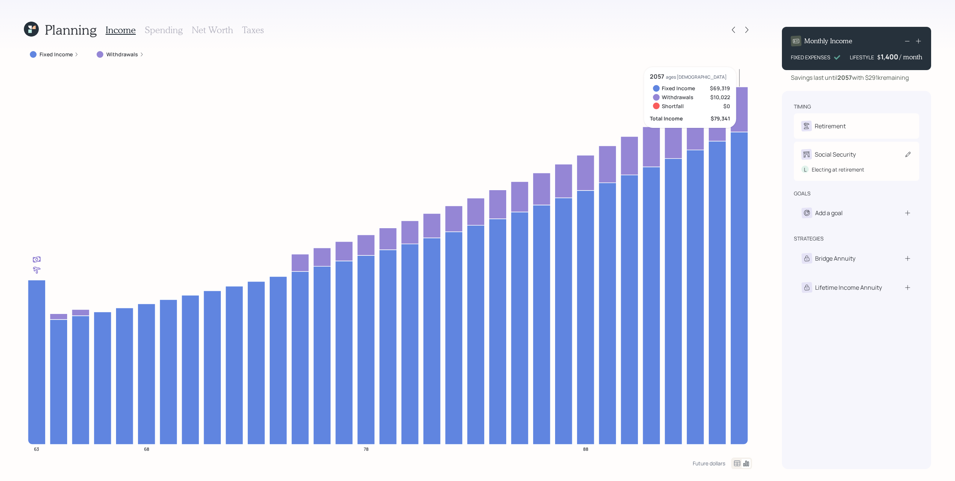
click at [477, 150] on div "Social Security" at bounding box center [835, 154] width 41 height 9
select select "10"
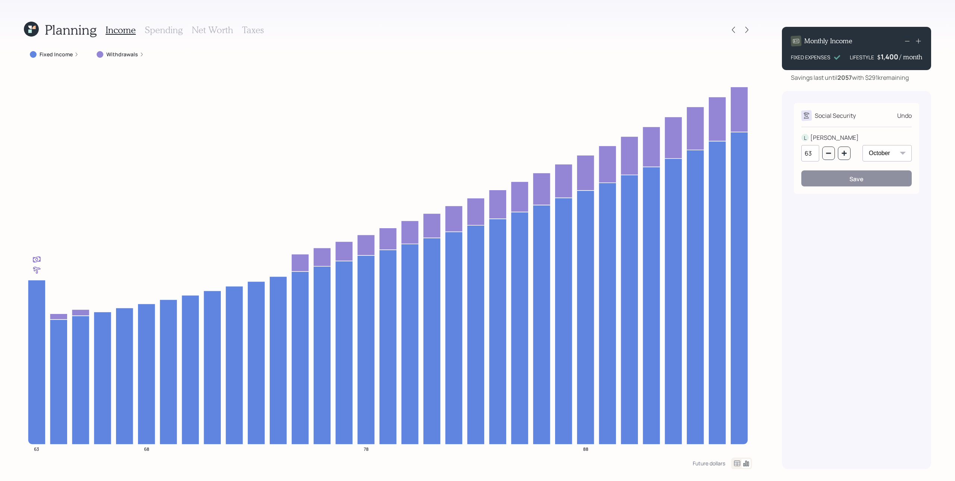
click at [248, 32] on h3 "Taxes" at bounding box center [253, 30] width 22 height 11
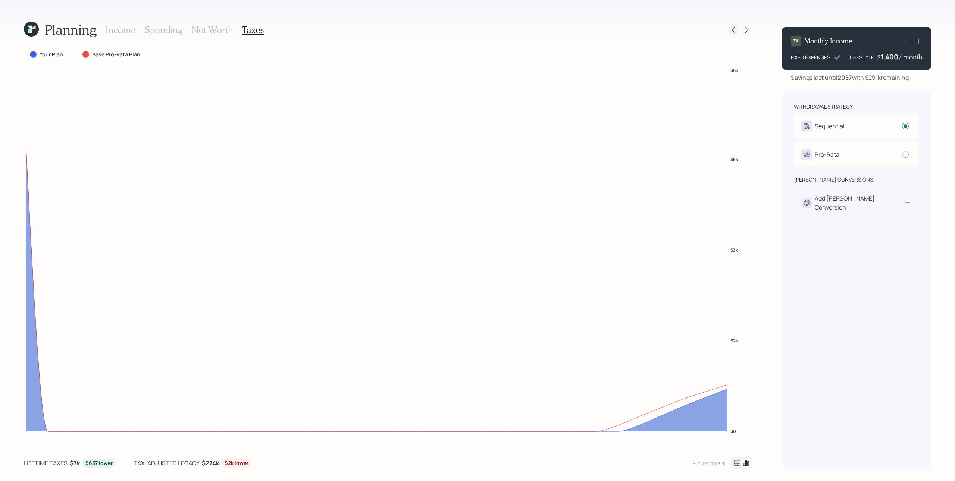
click at [477, 28] on icon at bounding box center [732, 29] width 7 height 7
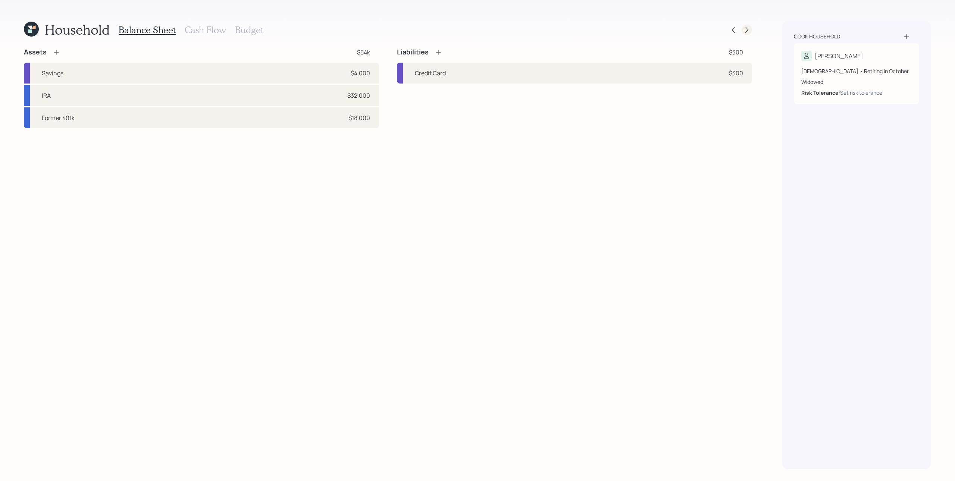
click at [477, 28] on icon at bounding box center [746, 29] width 7 height 7
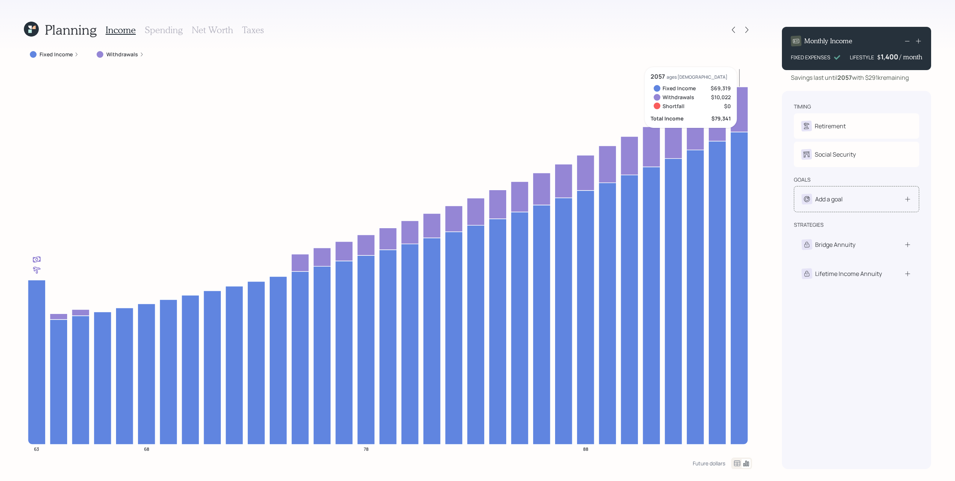
click at [477, 197] on div "Add a goal" at bounding box center [829, 199] width 28 height 9
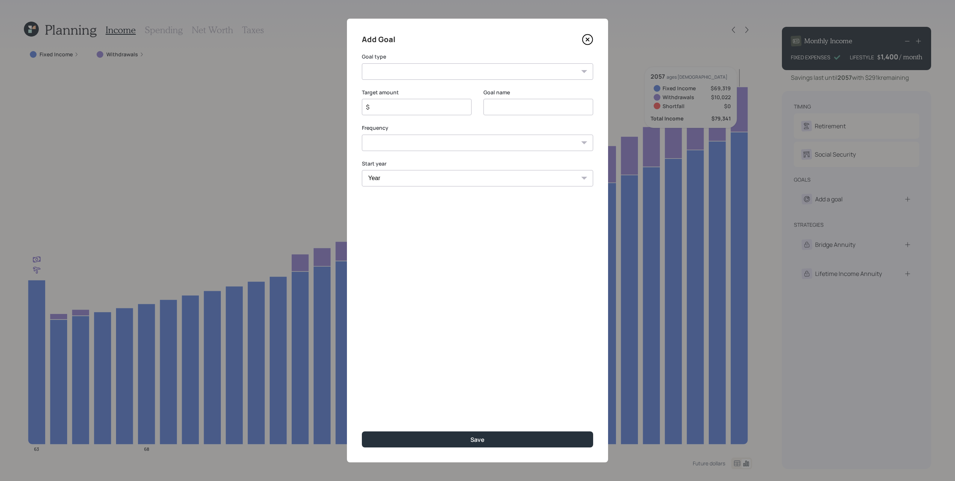
click at [452, 70] on select "Create an emergency fund Donate to charity Purchase a home Make a purchase Supp…" at bounding box center [477, 71] width 231 height 16
select select "other"
click at [362, 63] on select "Create an emergency fund Donate to charity Purchase a home Make a purchase Supp…" at bounding box center [477, 71] width 231 height 16
click at [477, 106] on input "Other" at bounding box center [538, 107] width 110 height 16
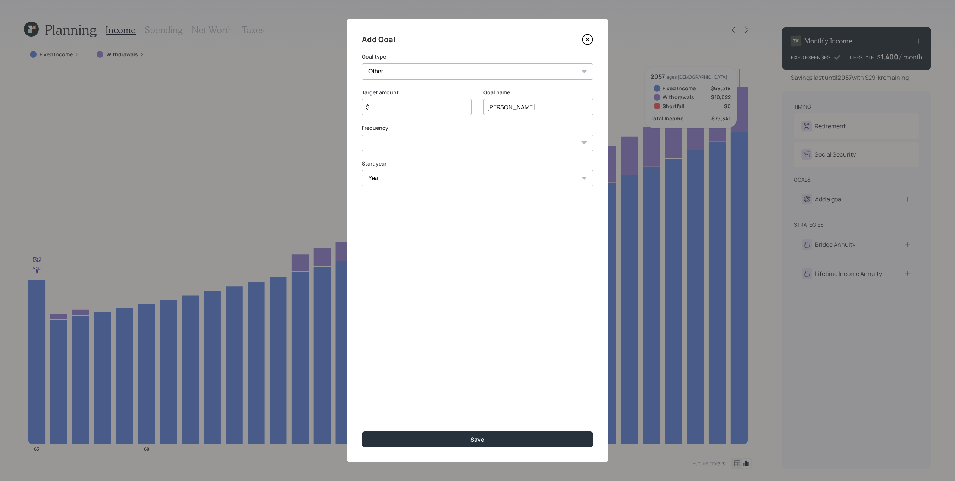
click at [393, 109] on input "$" at bounding box center [413, 107] width 97 height 9
drag, startPoint x: 523, startPoint y: 108, endPoint x: 555, endPoint y: 94, distance: 34.4
click at [477, 108] on input "[PERSON_NAME]" at bounding box center [538, 107] width 110 height 16
type input "[PERSON_NAME]"
click at [399, 107] on input "$" at bounding box center [413, 107] width 97 height 9
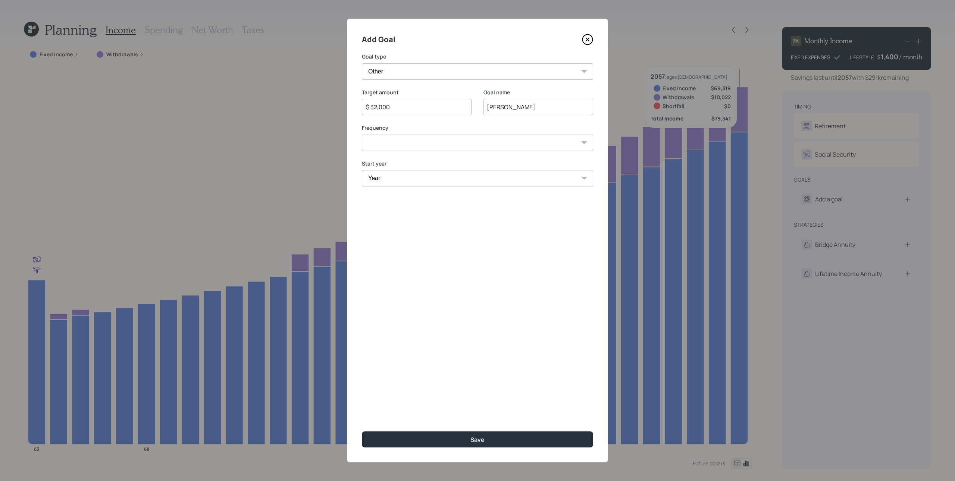
type input "$ 32,000"
click at [409, 142] on select "One time Every 1 year Every 2 years Every 3 years Every 4 years Every 5 years E…" at bounding box center [477, 143] width 231 height 16
select select "0"
click at [362, 135] on select "One time Every 1 year Every 2 years Every 3 years Every 4 years Every 5 years E…" at bounding box center [477, 143] width 231 height 16
click at [405, 180] on select "Year [DATE] 2026 2027 2028 2029 2030 2031 2032 2033 2034 2035 2036 2037 2038 20…" at bounding box center [477, 178] width 231 height 16
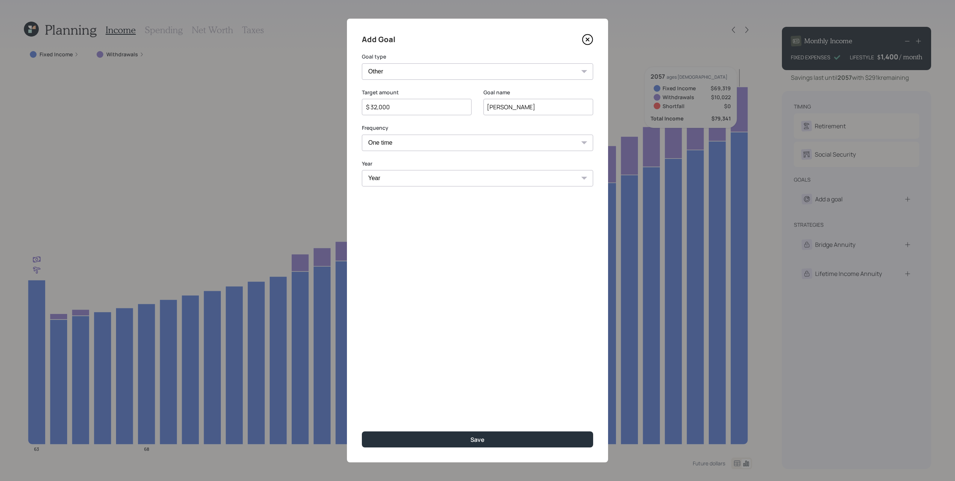
select select "2026"
click at [362, 170] on select "Year [DATE] 2026 2027 2028 2029 2030 2031 2032 2033 2034 2035 2036 2037 2038 20…" at bounding box center [477, 178] width 231 height 16
click at [477, 240] on button "Save" at bounding box center [477, 440] width 231 height 16
type input "$"
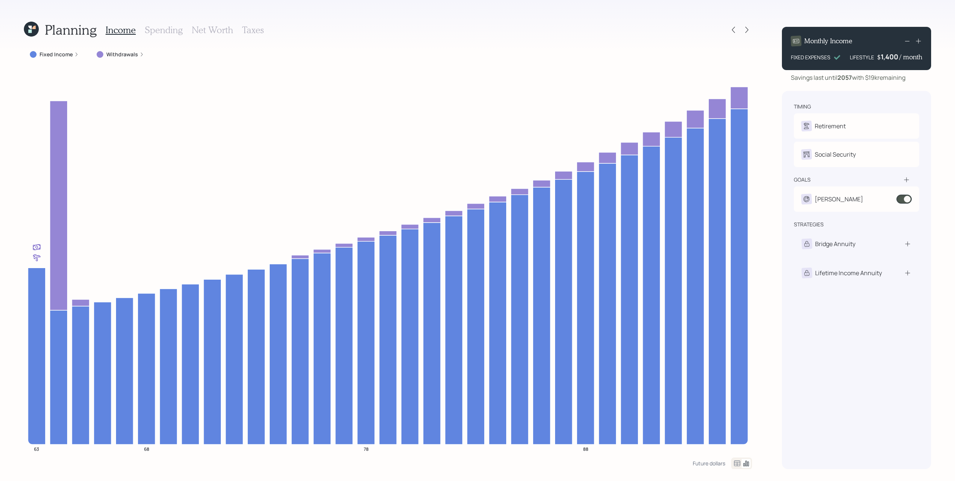
click at [256, 26] on h3 "Taxes" at bounding box center [253, 30] width 22 height 11
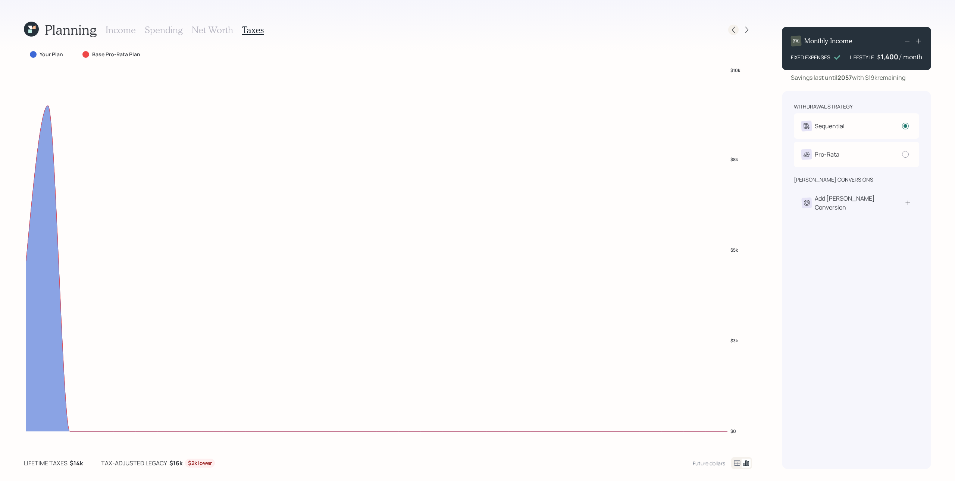
click at [477, 30] on icon at bounding box center [732, 29] width 7 height 7
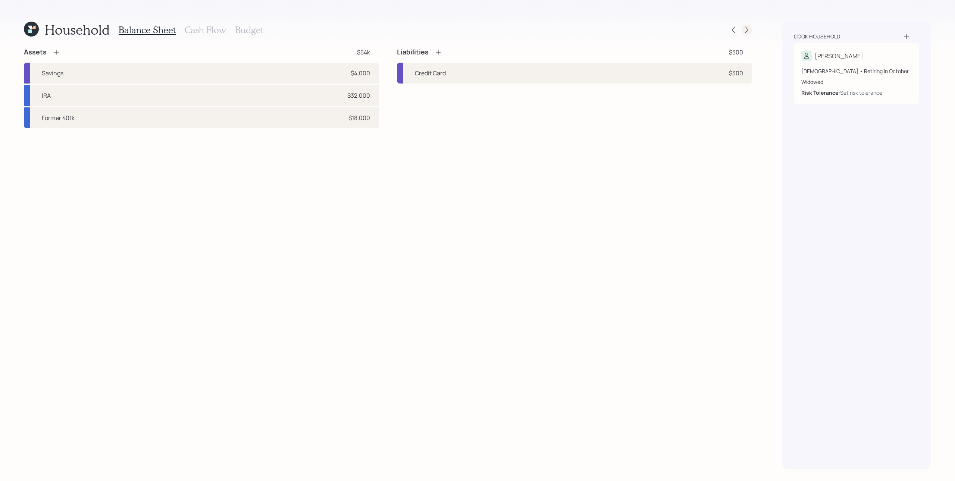
click at [477, 29] on icon at bounding box center [746, 29] width 7 height 7
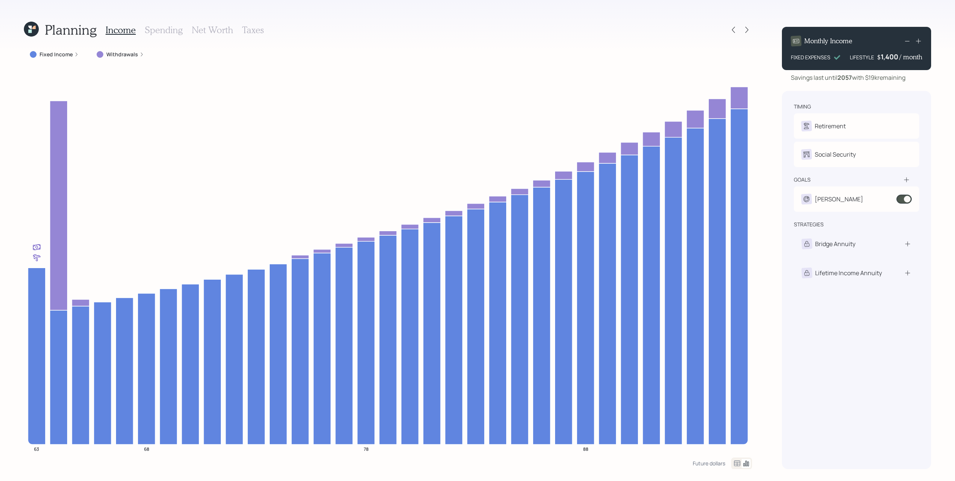
click at [477, 44] on div at bounding box center [912, 41] width 19 height 10
click at [477, 42] on icon at bounding box center [917, 40] width 7 height 7
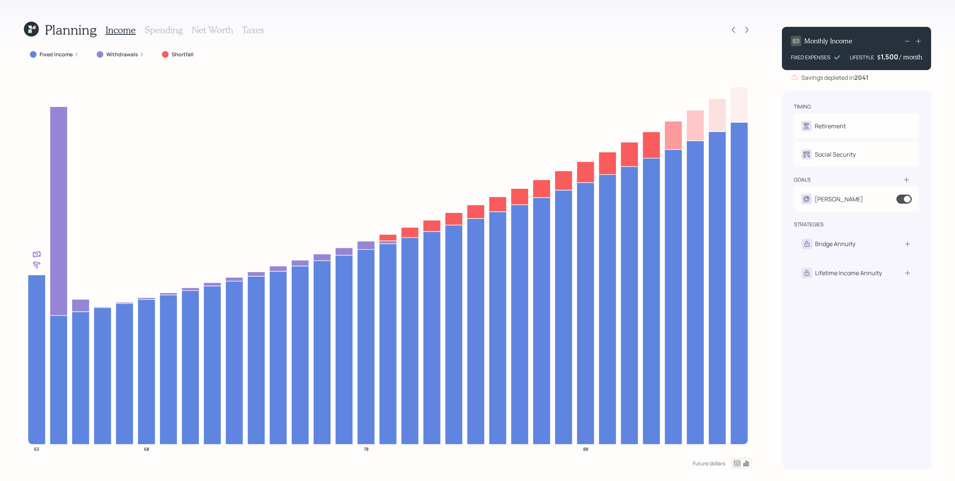
click at [477, 41] on icon at bounding box center [917, 40] width 7 height 7
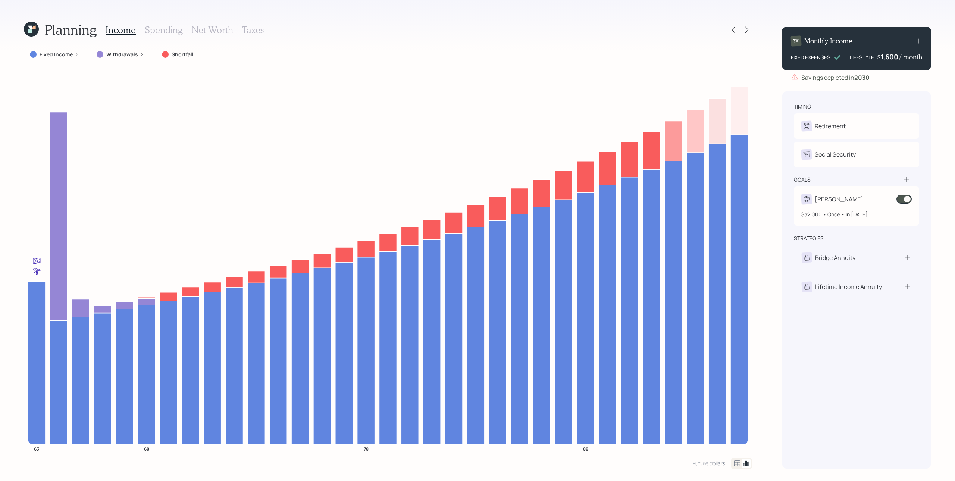
click at [477, 199] on span at bounding box center [903, 199] width 15 height 9
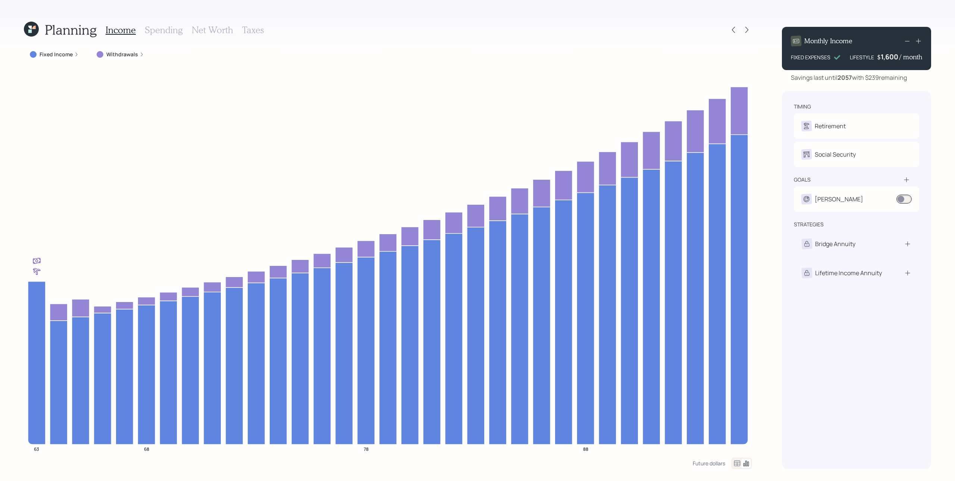
click at [477, 38] on icon at bounding box center [917, 40] width 7 height 7
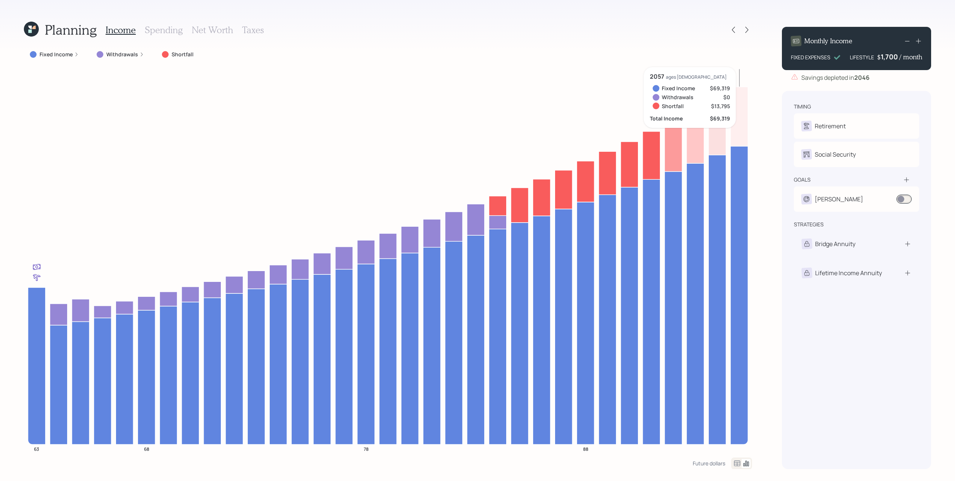
click at [477, 42] on icon at bounding box center [907, 41] width 9 height 9
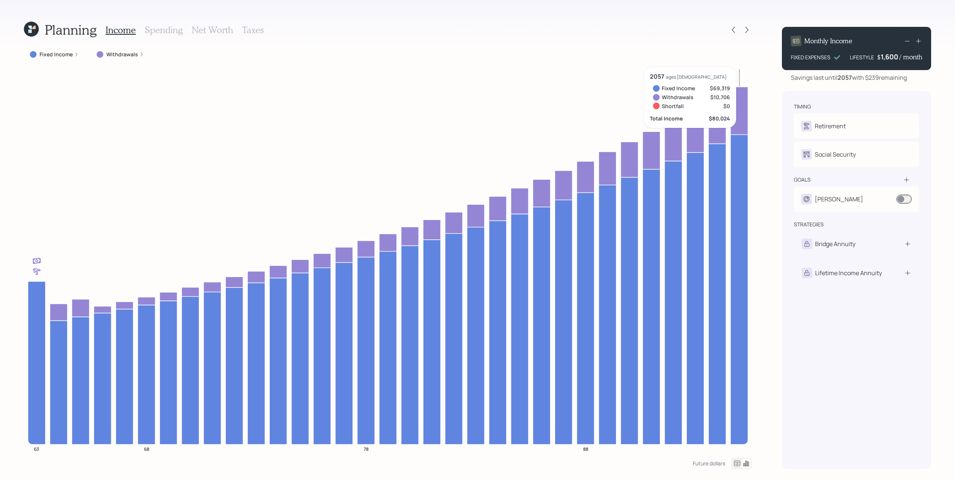
click at [477, 41] on icon at bounding box center [907, 41] width 9 height 9
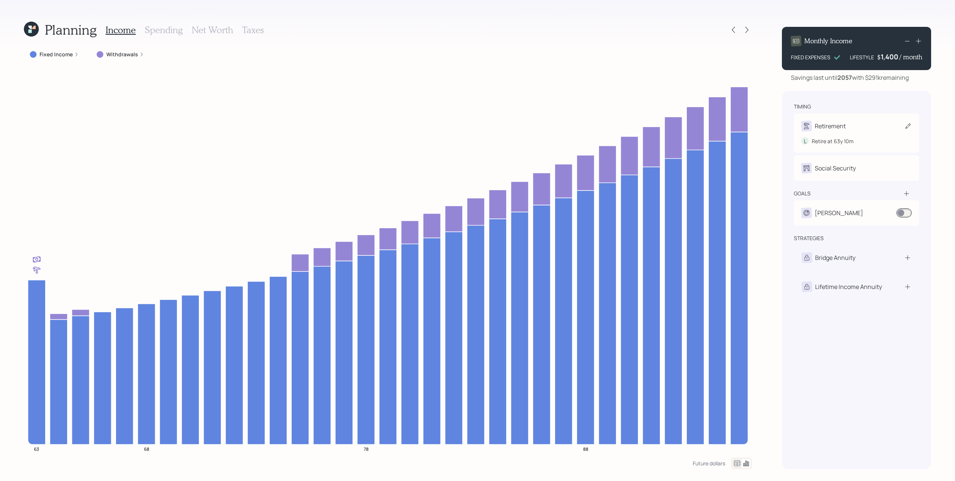
click at [477, 122] on div "Retirement" at bounding box center [856, 126] width 110 height 10
select select "10"
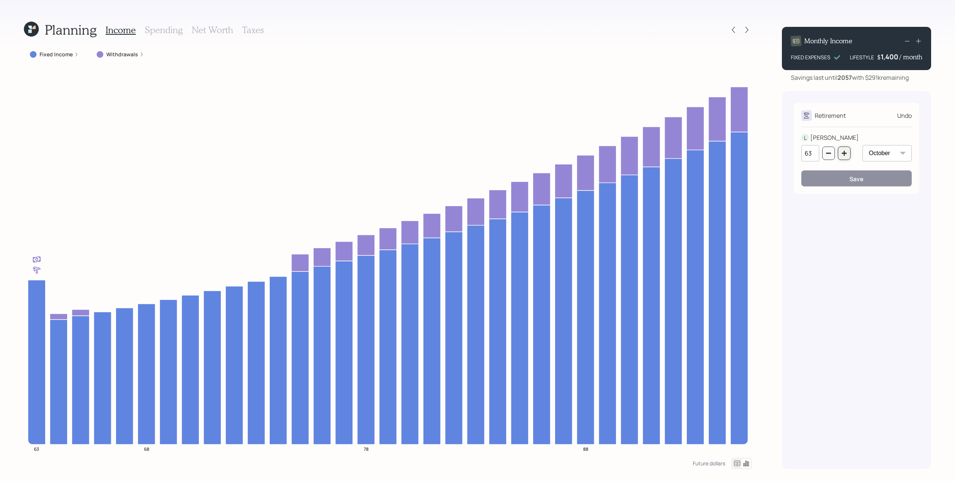
click at [477, 152] on icon "button" at bounding box center [844, 153] width 6 height 6
type input "64"
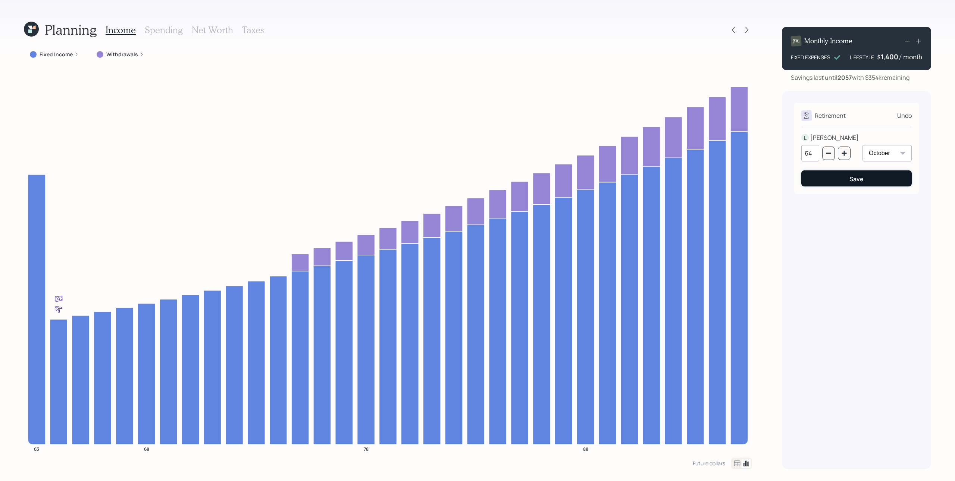
click at [477, 182] on div "Save" at bounding box center [856, 179] width 14 height 8
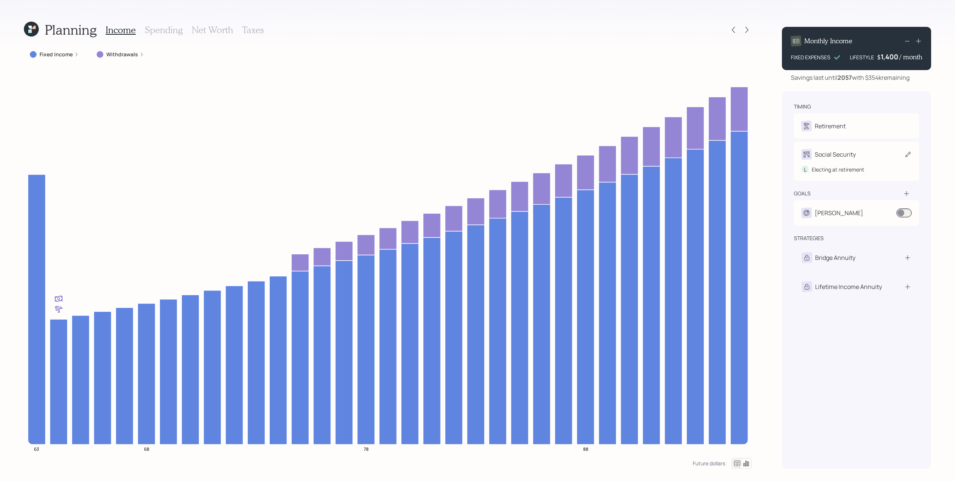
click at [477, 154] on div "Social Security" at bounding box center [835, 154] width 41 height 9
select select "10"
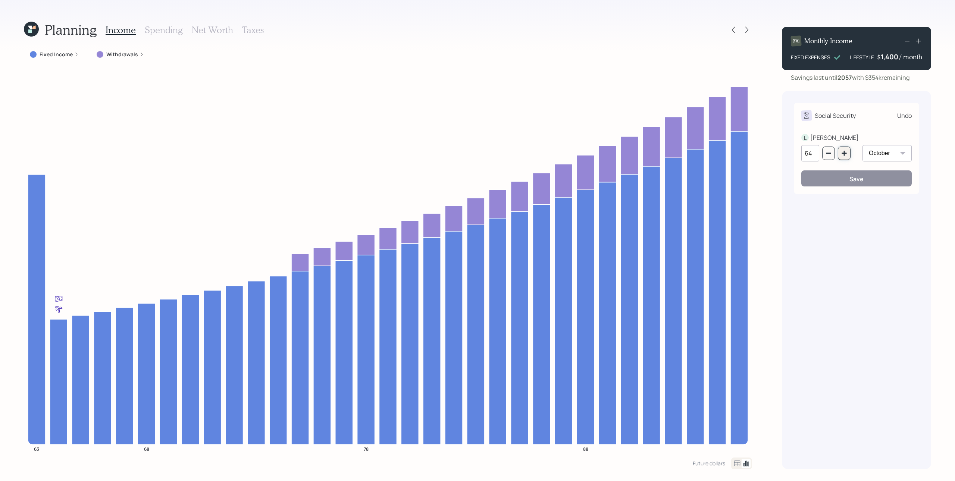
click at [477, 148] on button "button" at bounding box center [844, 153] width 13 height 13
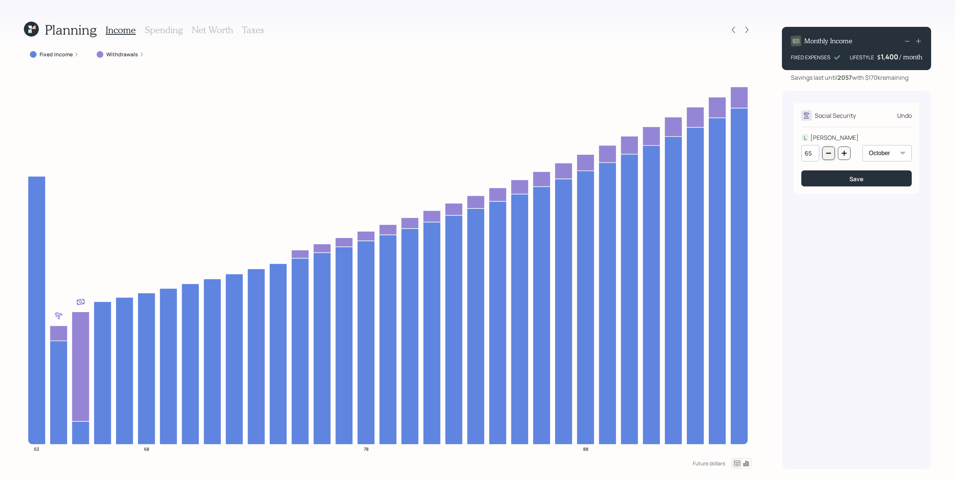
click at [477, 150] on icon "button" at bounding box center [828, 153] width 6 height 6
type input "64"
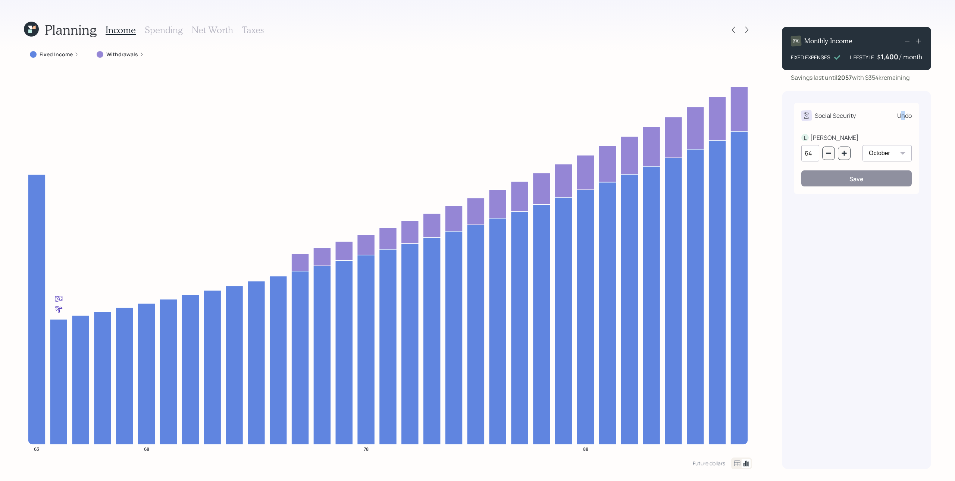
click at [477, 118] on div "Undo" at bounding box center [904, 115] width 15 height 9
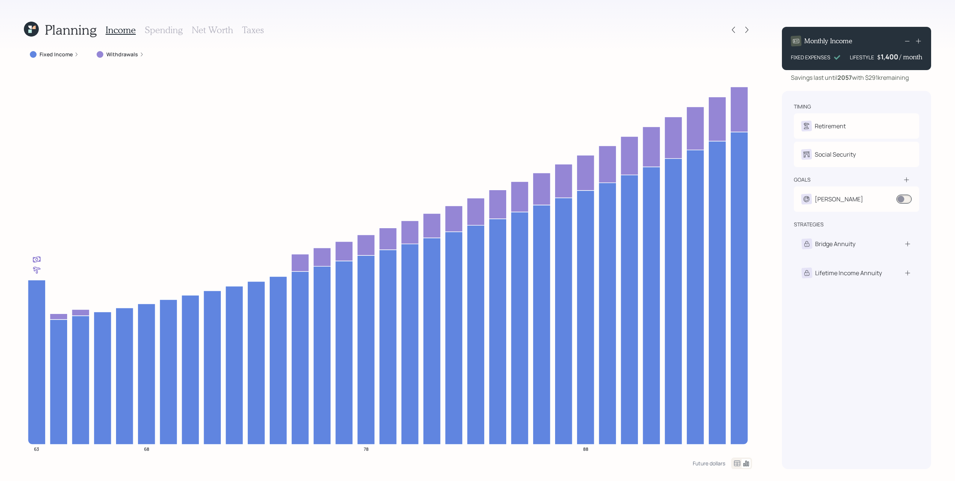
click at [477, 118] on div "Retirement L Retire at 64y 10m" at bounding box center [856, 125] width 125 height 25
select select "10"
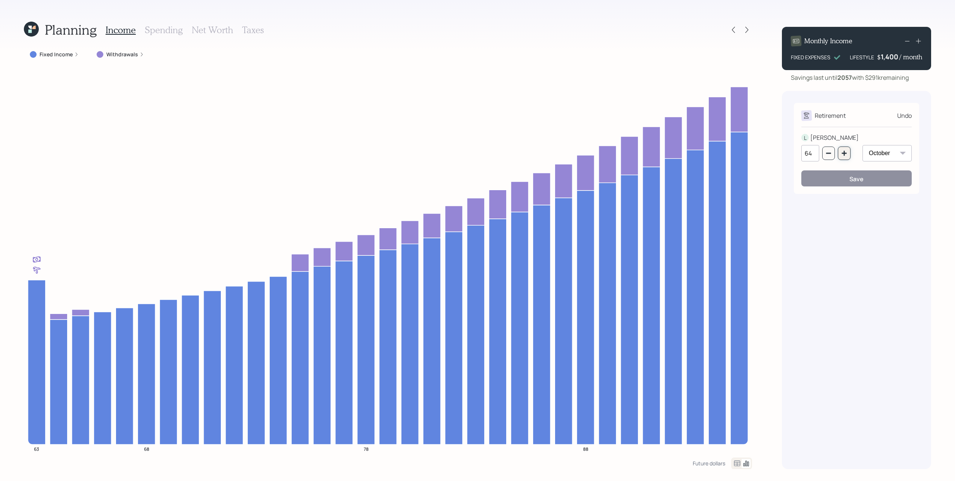
click at [477, 152] on icon "button" at bounding box center [844, 153] width 6 height 6
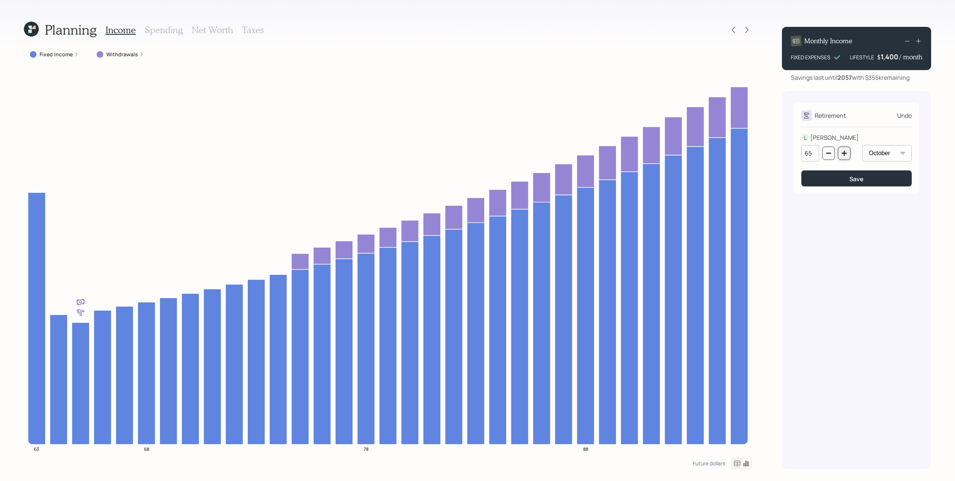
click at [477, 152] on icon "button" at bounding box center [844, 153] width 6 height 6
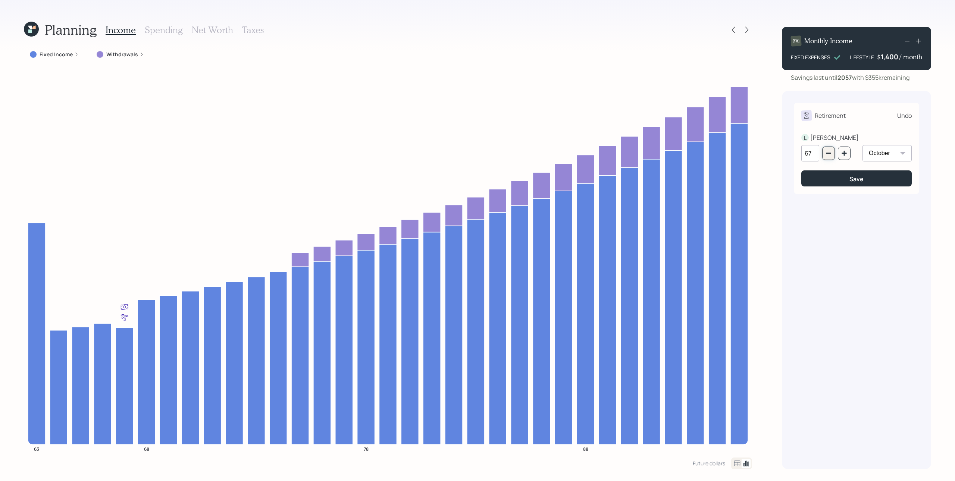
click at [477, 153] on icon "button" at bounding box center [828, 153] width 5 height 1
click at [477, 154] on icon "button" at bounding box center [828, 153] width 6 height 6
type input "63"
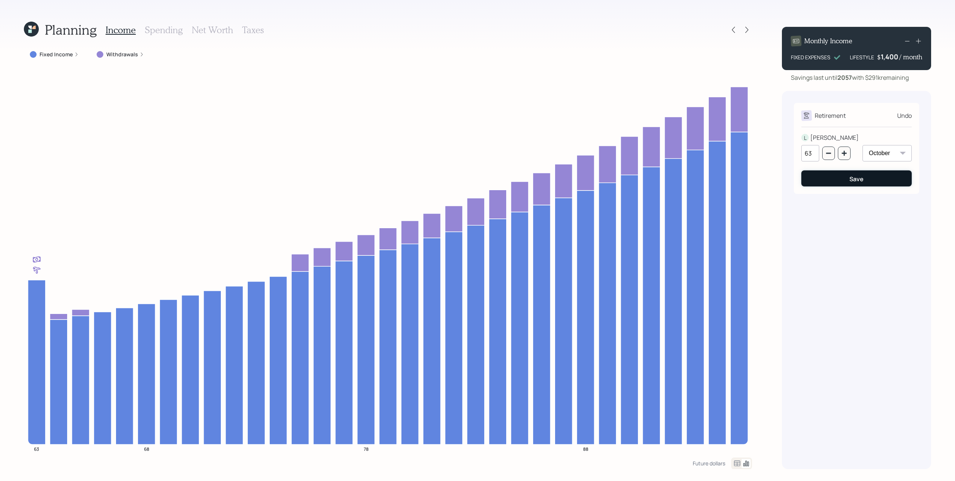
click at [477, 182] on button "Save" at bounding box center [856, 178] width 110 height 16
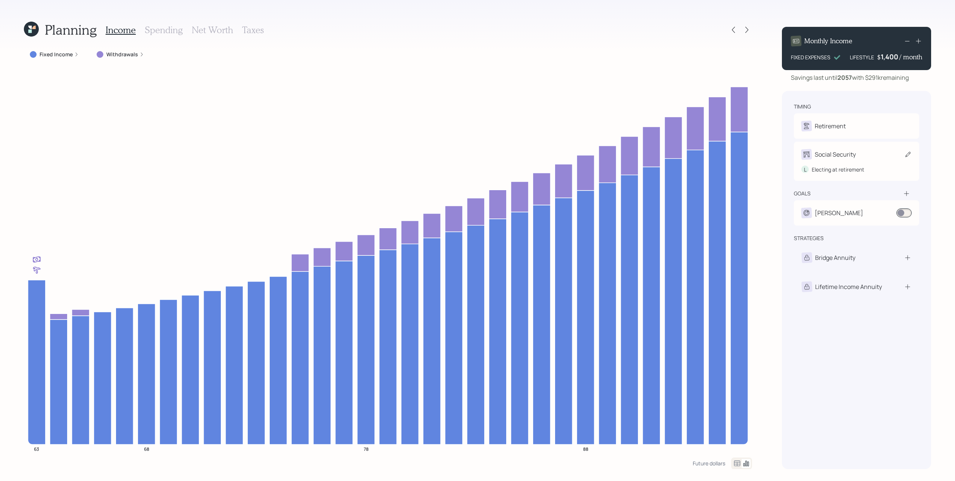
click at [477, 152] on div "Social Security" at bounding box center [835, 154] width 41 height 9
select select "10"
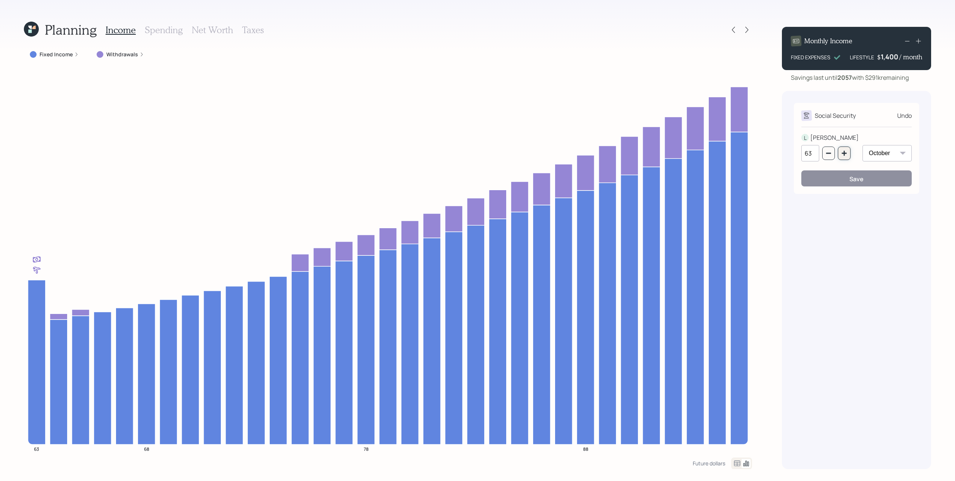
click at [477, 151] on icon "button" at bounding box center [844, 153] width 6 height 6
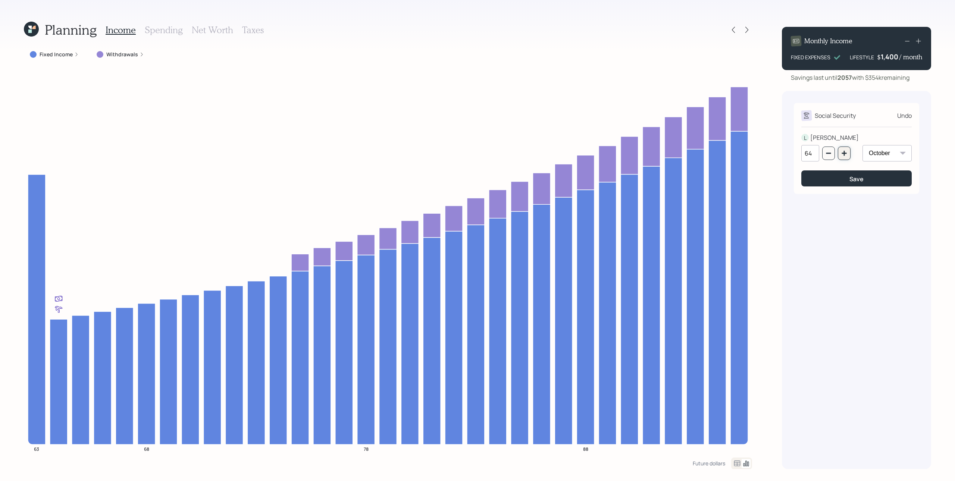
click at [477, 150] on icon "button" at bounding box center [844, 153] width 6 height 6
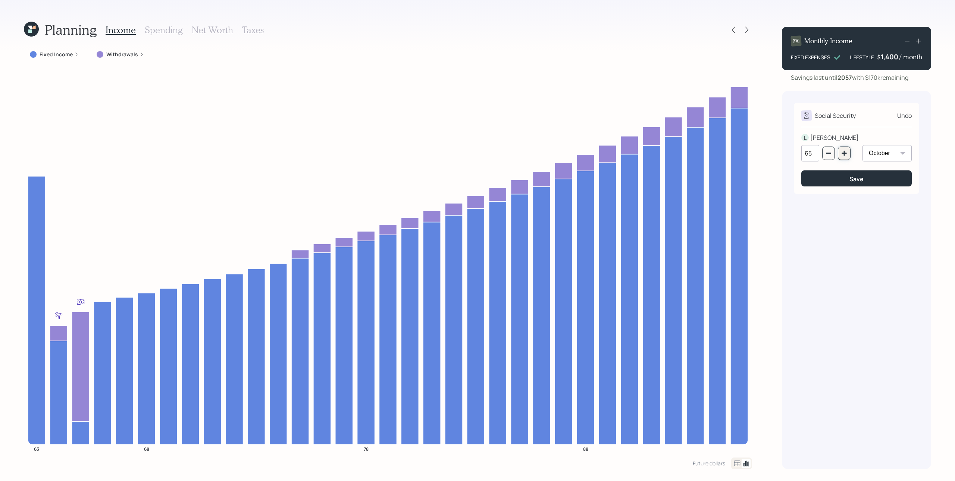
click at [477, 150] on icon "button" at bounding box center [844, 153] width 6 height 6
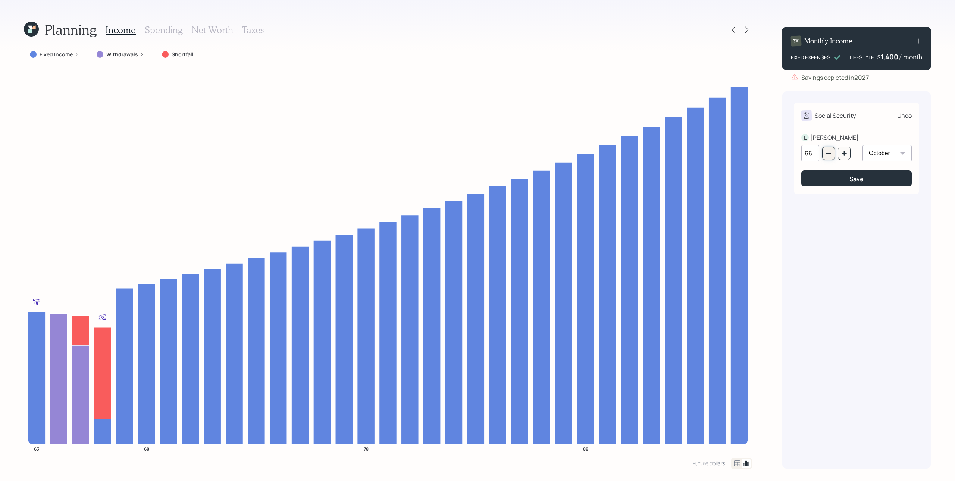
click at [477, 153] on button "button" at bounding box center [828, 153] width 13 height 13
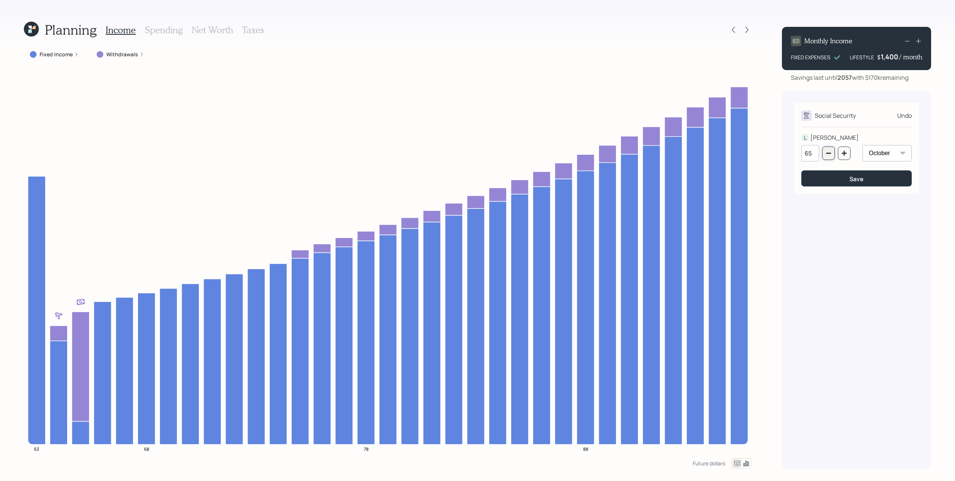
click at [477, 152] on icon "button" at bounding box center [828, 153] width 6 height 6
type input "64"
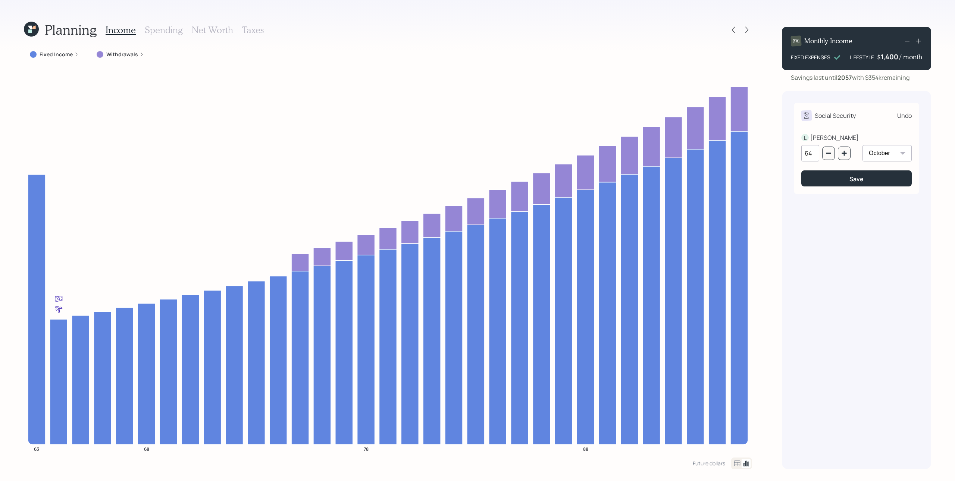
click at [477, 113] on div "Undo" at bounding box center [904, 115] width 15 height 9
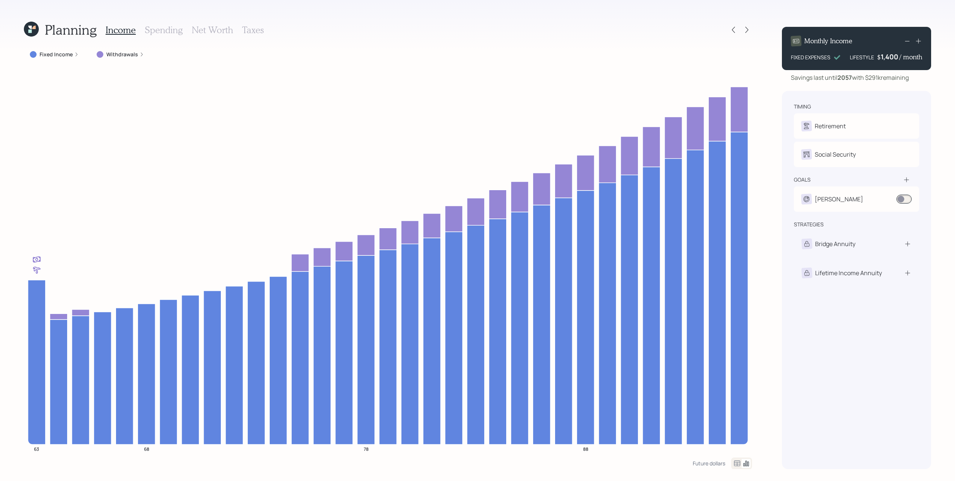
click at [477, 42] on icon at bounding box center [917, 40] width 7 height 7
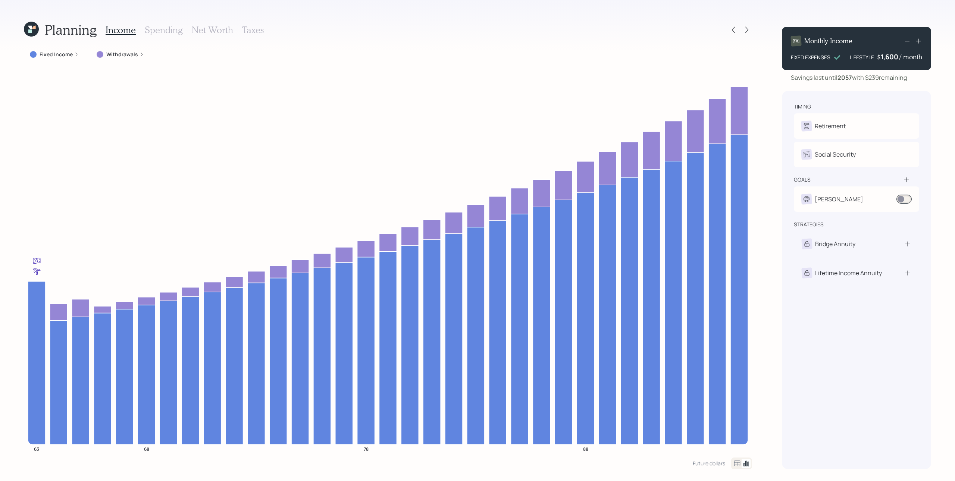
click at [477, 43] on icon at bounding box center [917, 40] width 7 height 7
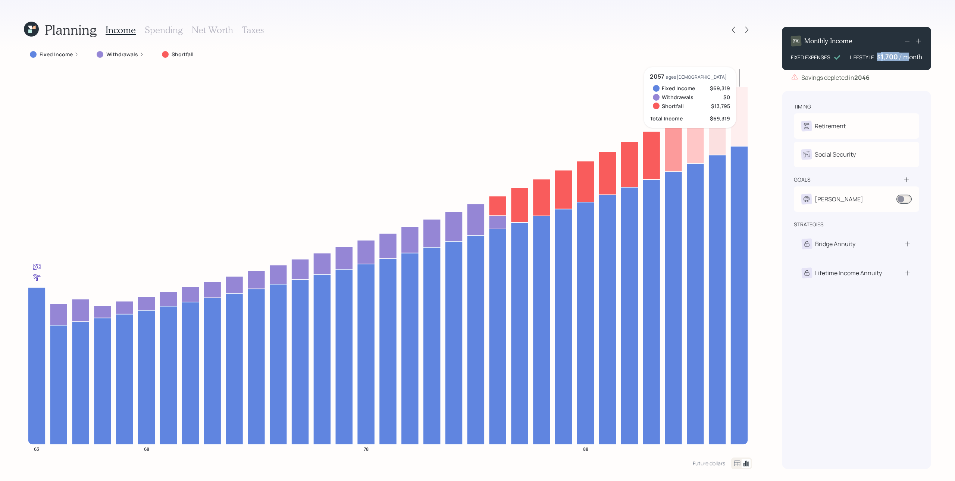
drag, startPoint x: 878, startPoint y: 58, endPoint x: 903, endPoint y: 63, distance: 25.4
click at [477, 61] on div "Monthly Income FIXED EXPENSES LIFESTYLE $ 1,700 / month" at bounding box center [856, 48] width 149 height 43
click at [477, 73] on div "Savings depleted in [DATE]" at bounding box center [856, 77] width 149 height 9
drag, startPoint x: 880, startPoint y: 56, endPoint x: 897, endPoint y: 54, distance: 16.6
click at [477, 54] on div "1700" at bounding box center [890, 56] width 19 height 9
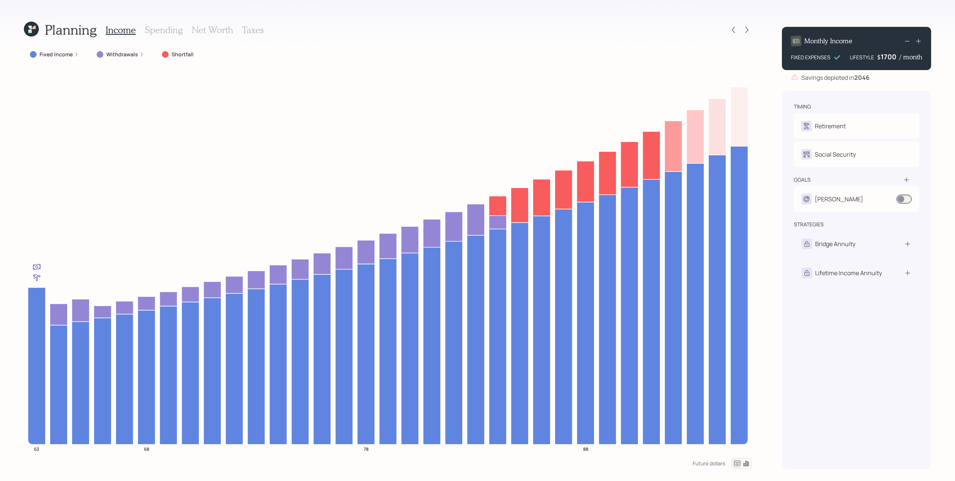
click at [477, 86] on div "Monthly Income FIXED EXPENSES LIFESTYLE $ 1700 / month Savings depleted in [DAT…" at bounding box center [856, 245] width 149 height 448
click at [477, 41] on icon at bounding box center [917, 40] width 7 height 7
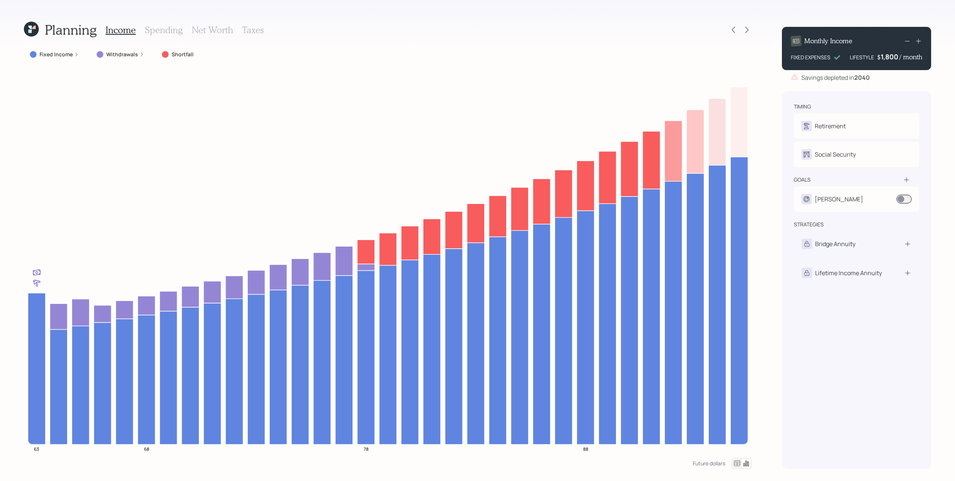
click at [477, 41] on icon at bounding box center [917, 40] width 7 height 7
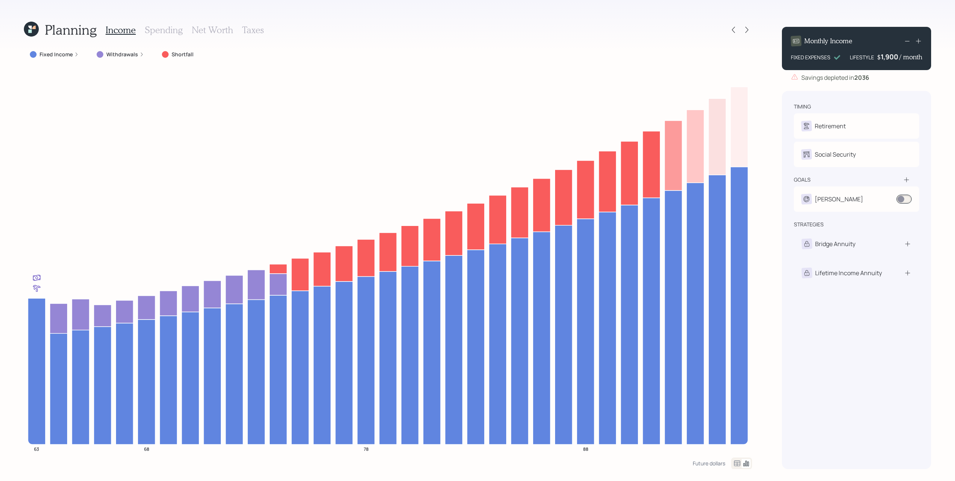
click at [477, 40] on icon at bounding box center [917, 40] width 7 height 7
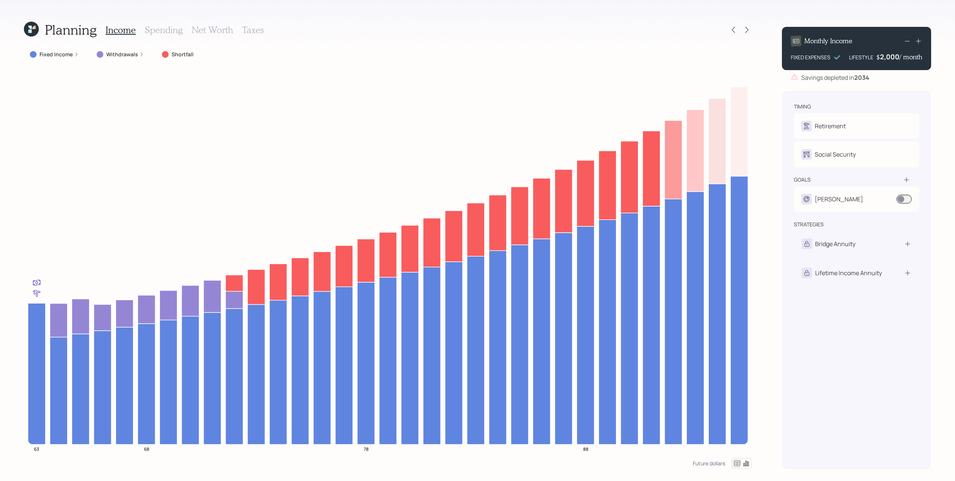
click at [477, 39] on icon at bounding box center [917, 40] width 7 height 7
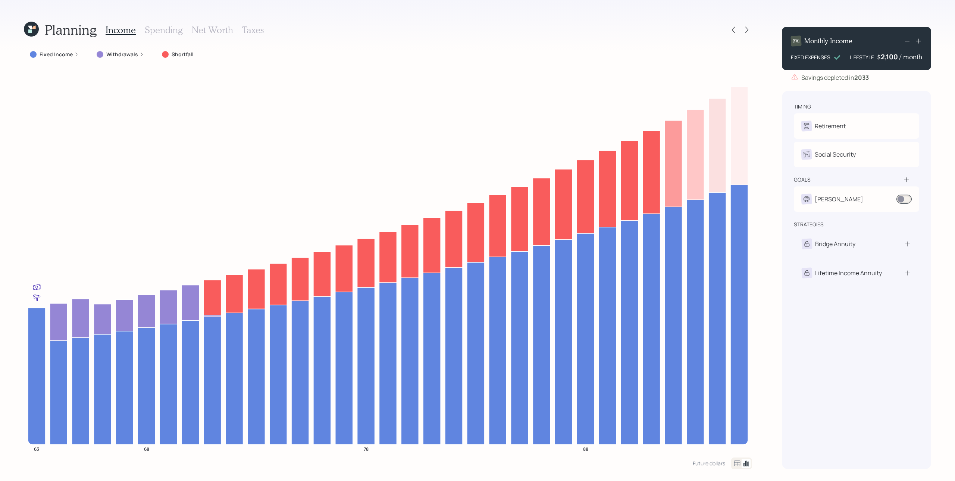
click at [477, 38] on icon at bounding box center [917, 40] width 7 height 7
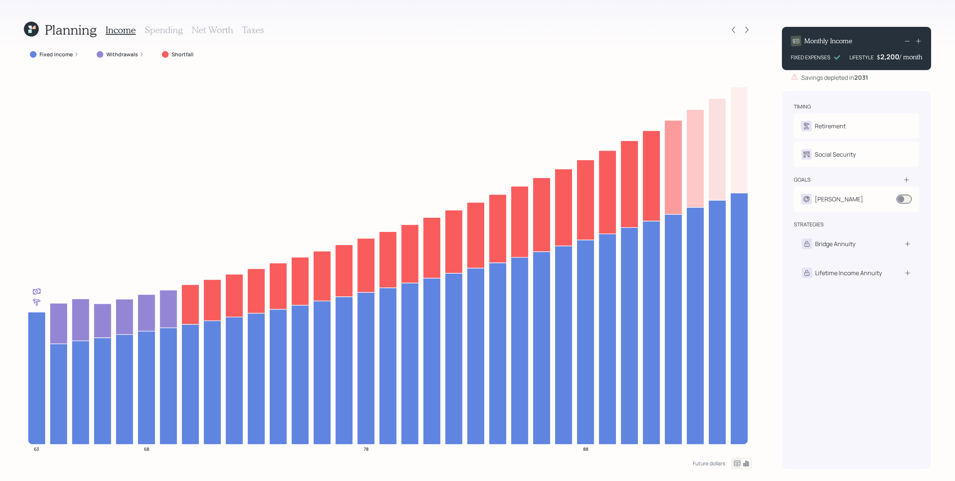
click at [477, 41] on icon at bounding box center [907, 41] width 9 height 9
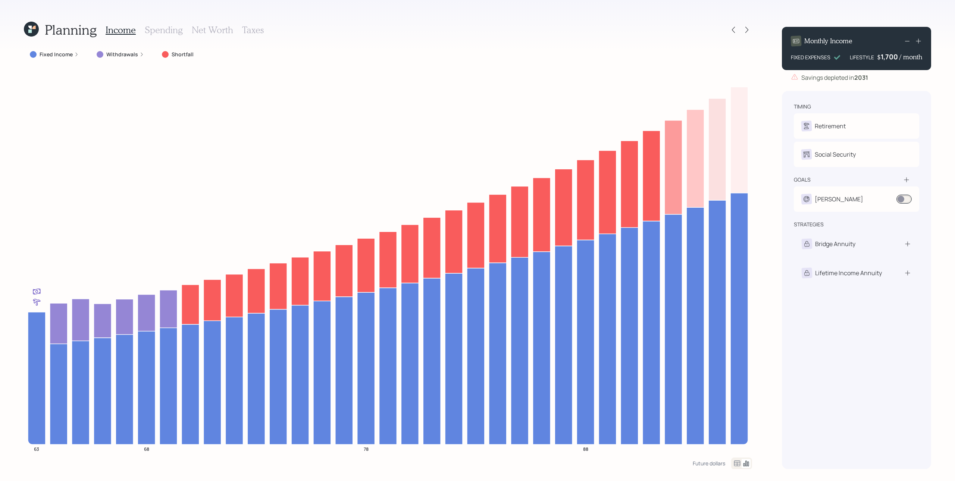
click at [477, 41] on icon at bounding box center [907, 41] width 9 height 9
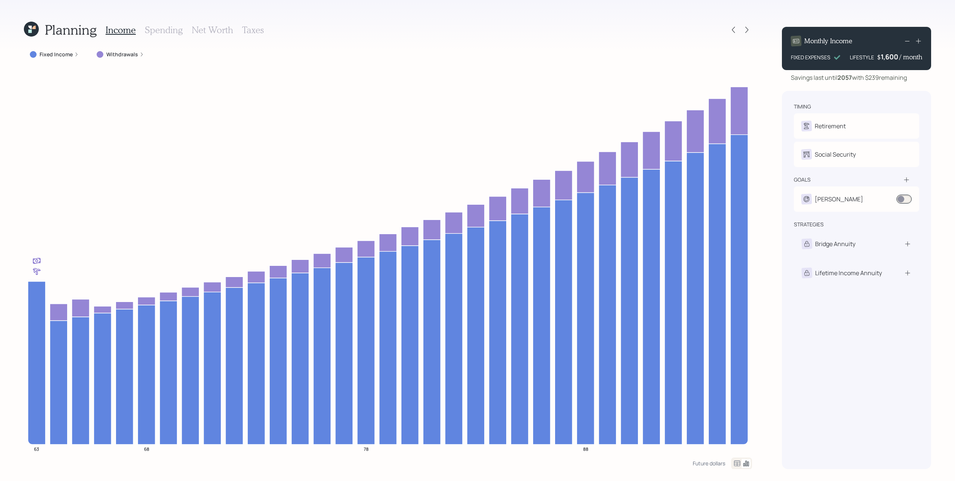
click at [477, 44] on icon at bounding box center [907, 41] width 9 height 9
click at [477, 42] on icon at bounding box center [907, 41] width 9 height 9
click at [477, 84] on div "Monthly Income FIXED EXPENSES LIFESTYLE $ 1,400 / month Savings last until [DAT…" at bounding box center [856, 245] width 149 height 448
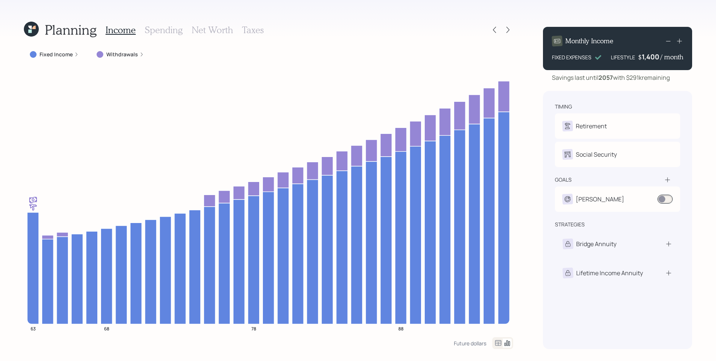
click at [26, 25] on icon at bounding box center [31, 29] width 15 height 15
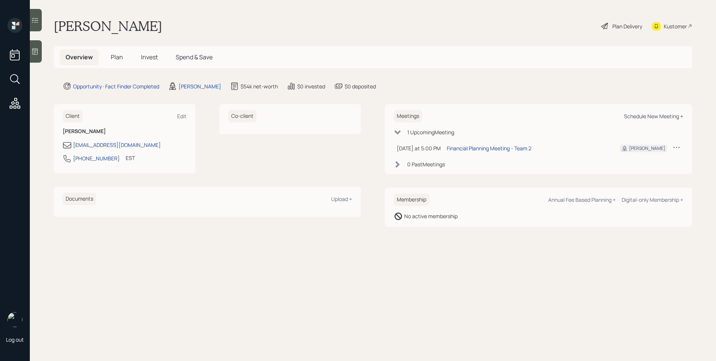
click at [477, 114] on div "Schedule New Meeting +" at bounding box center [653, 116] width 59 height 7
select select "d946c976-65aa-4529-ac9d-02c4f1114fc0"
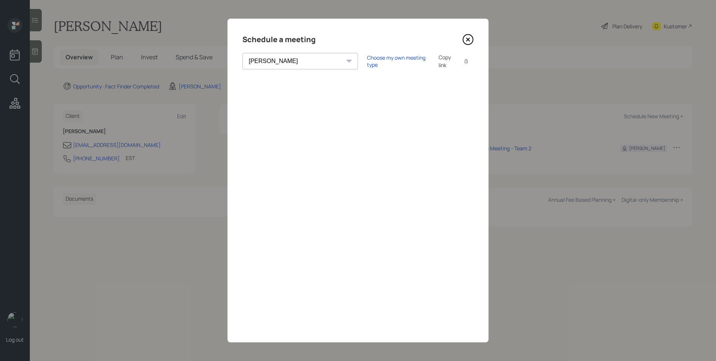
click at [471, 40] on icon at bounding box center [467, 39] width 11 height 11
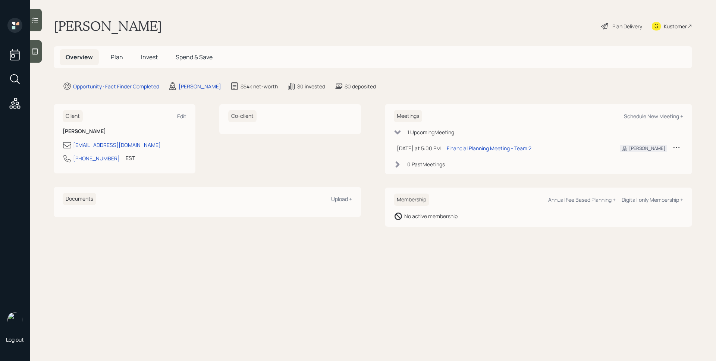
click at [113, 58] on span "Plan" at bounding box center [117, 57] width 12 height 8
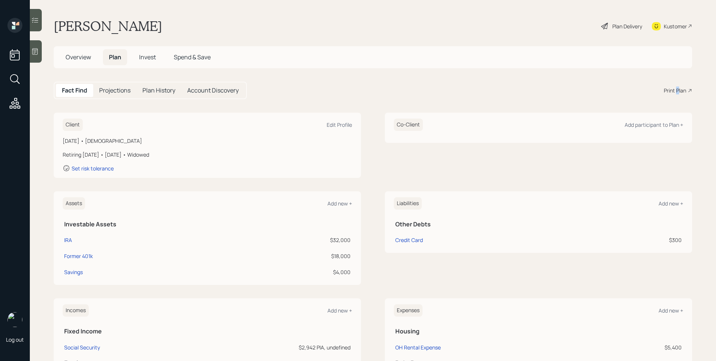
click at [477, 92] on div "Print Plan" at bounding box center [675, 91] width 22 height 8
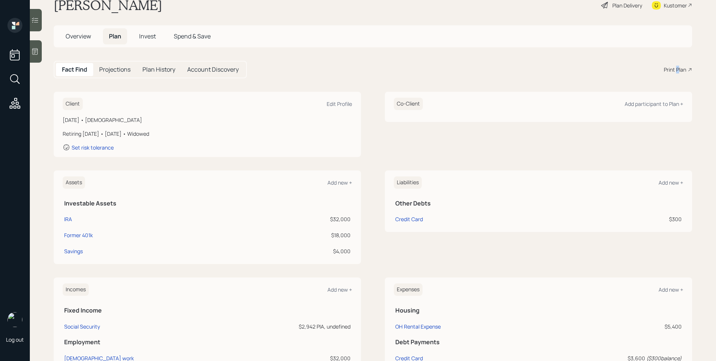
scroll to position [141, 0]
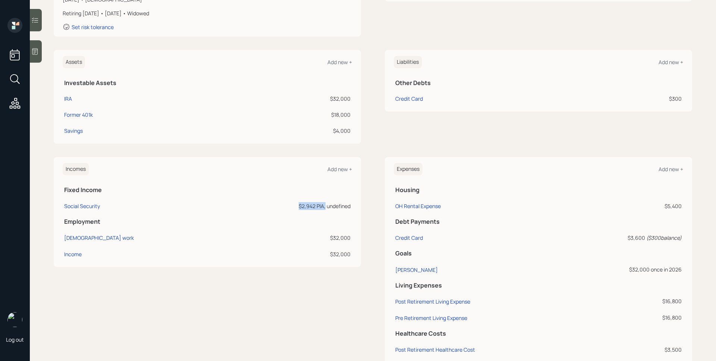
drag, startPoint x: 296, startPoint y: 207, endPoint x: 321, endPoint y: 207, distance: 25.7
click at [321, 207] on div "$2,942 PIA, undefined" at bounding box center [290, 206] width 122 height 8
click at [332, 194] on th "Fixed Income" at bounding box center [207, 188] width 289 height 15
click at [306, 176] on div "Incomes Add new + Fixed Income Social Security $2,942 PIA, undefined Employment…" at bounding box center [207, 212] width 307 height 110
drag, startPoint x: 330, startPoint y: 99, endPoint x: 349, endPoint y: 117, distance: 25.6
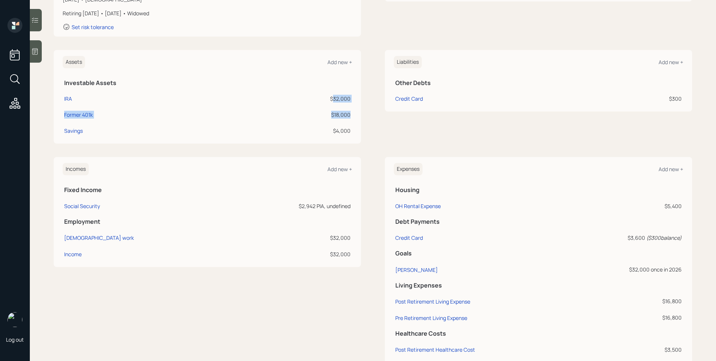
click at [349, 117] on tbody "IRA $32,000 Former 401k $18,000 Savings $4,000" at bounding box center [207, 114] width 289 height 48
click at [349, 116] on td "$18,000" at bounding box center [290, 114] width 123 height 16
drag, startPoint x: 349, startPoint y: 116, endPoint x: 328, endPoint y: 98, distance: 27.5
click at [328, 98] on tbody "IRA $32,000 Former 401k $18,000 Savings $4,000" at bounding box center [207, 114] width 289 height 48
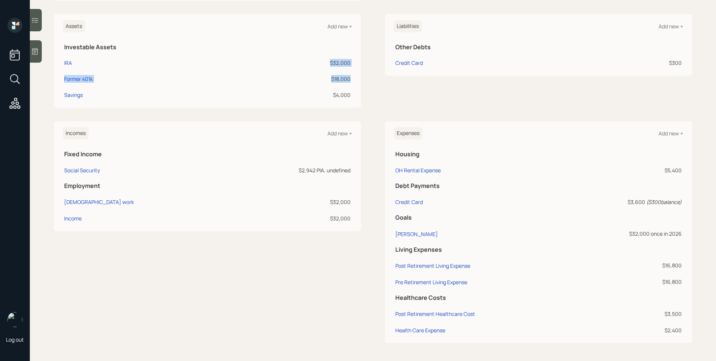
scroll to position [0, 0]
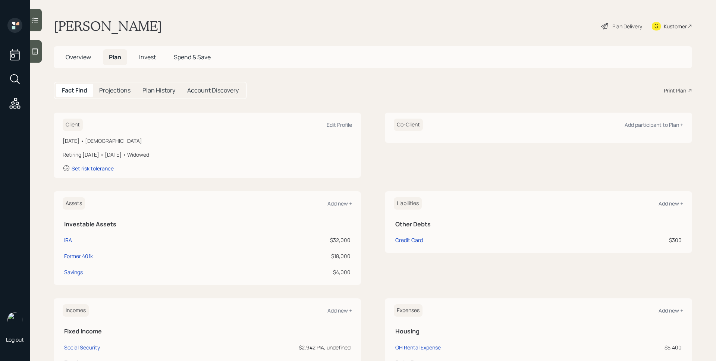
click at [477, 24] on div "Plan Delivery" at bounding box center [627, 26] width 30 height 8
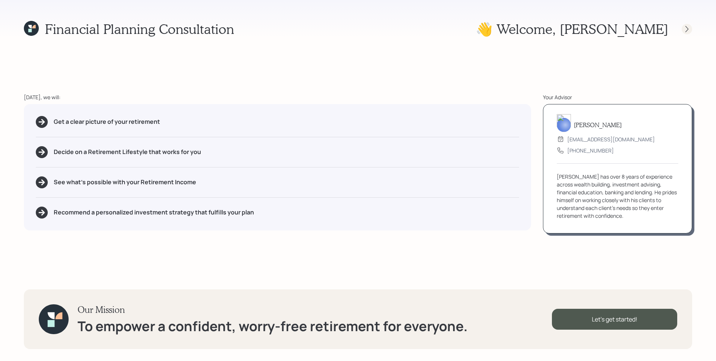
click at [477, 29] on icon at bounding box center [686, 28] width 7 height 7
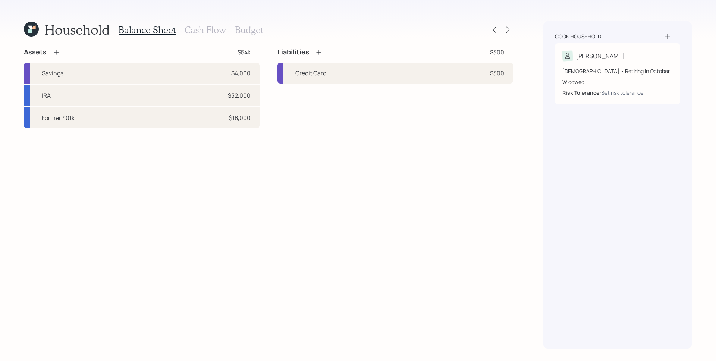
click at [219, 28] on h3 "Cash Flow" at bounding box center [205, 30] width 41 height 11
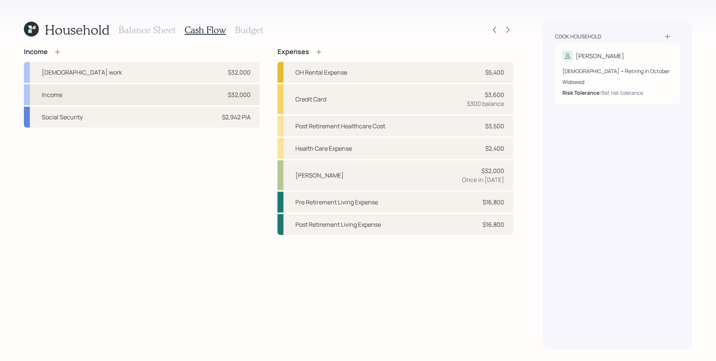
click at [77, 95] on div "Income $32,000" at bounding box center [142, 94] width 236 height 21
select select "other"
select select "earned"
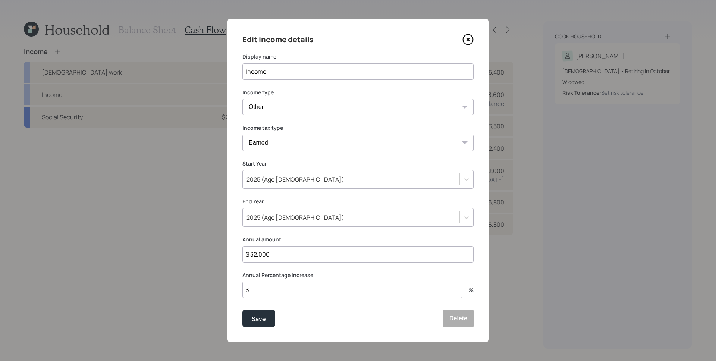
click at [468, 38] on icon at bounding box center [467, 39] width 11 height 11
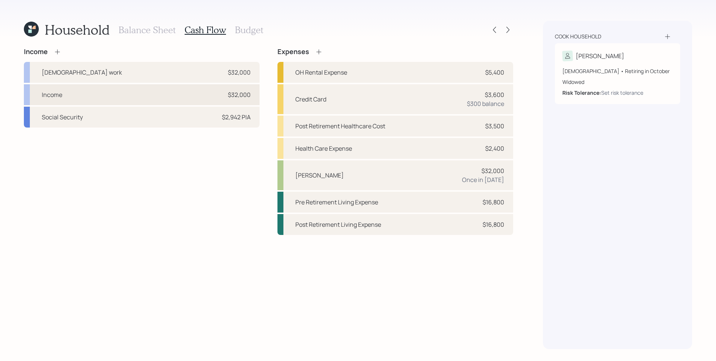
click at [69, 91] on div "Income $32,000" at bounding box center [142, 94] width 236 height 21
select select "other"
select select "earned"
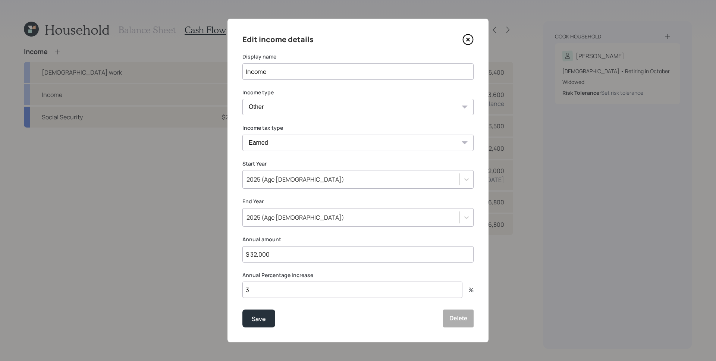
click at [470, 40] on icon at bounding box center [467, 39] width 11 height 11
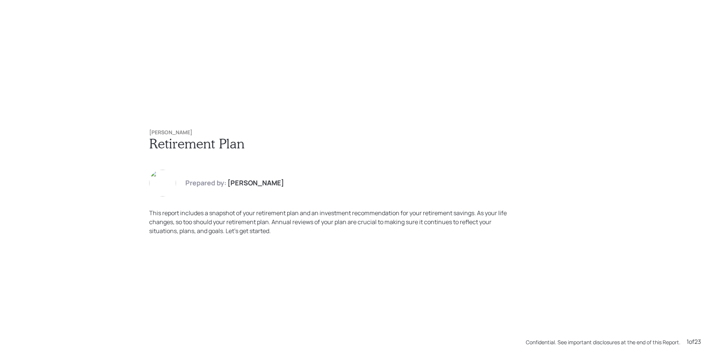
click at [293, 48] on div "Lori Cook Retirement Plan Prepared by: James DiStasi This report includes a sna…" at bounding box center [358, 180] width 716 height 361
